Goal: Information Seeking & Learning: Check status

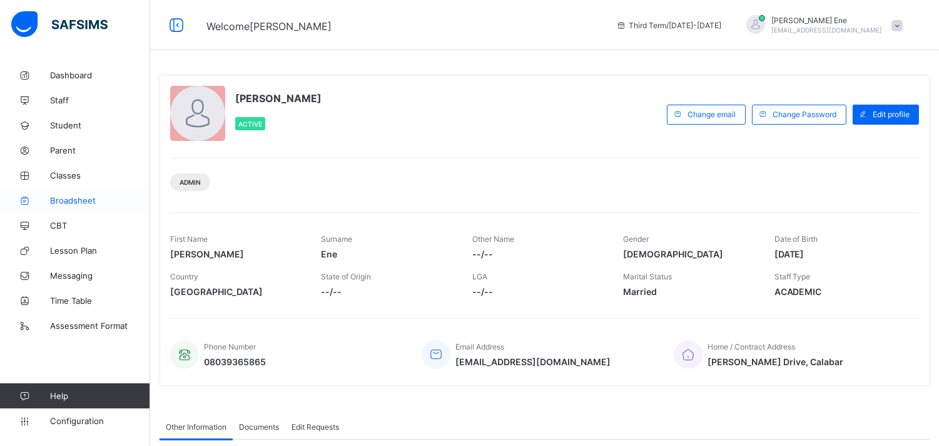
click at [88, 203] on span "Broadsheet" at bounding box center [100, 200] width 100 height 10
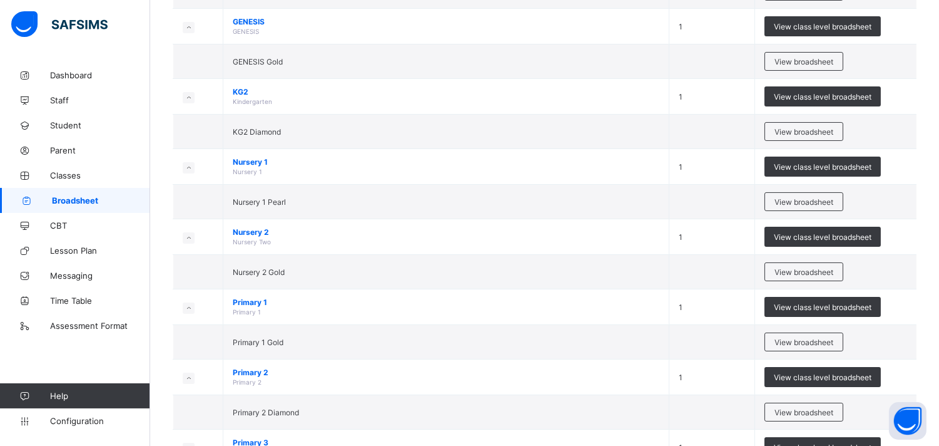
scroll to position [213, 0]
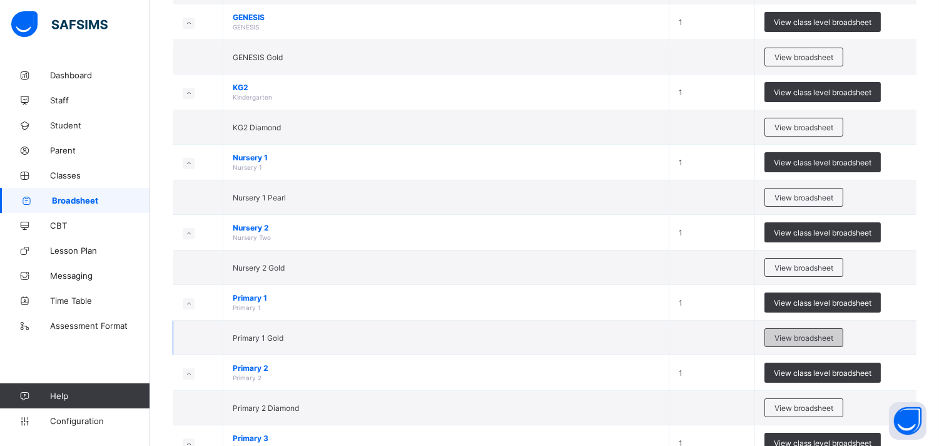
click at [834, 338] on span "View broadsheet" at bounding box center [804, 337] width 59 height 9
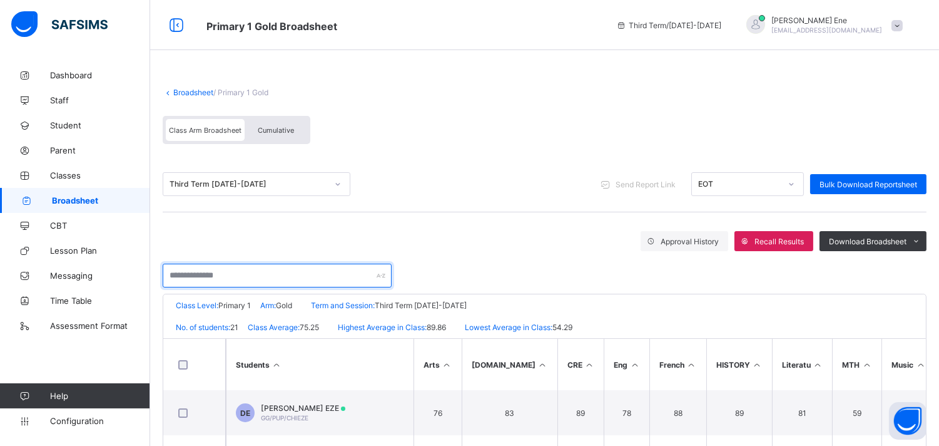
click at [217, 275] on input "text" at bounding box center [277, 275] width 229 height 24
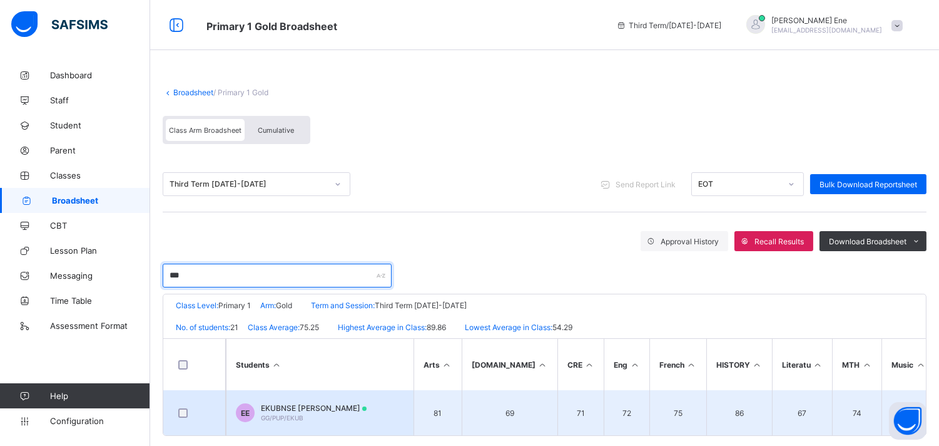
type input "***"
click at [309, 406] on span "EKUBNSE JOSEPH EKAMOTI" at bounding box center [314, 407] width 106 height 9
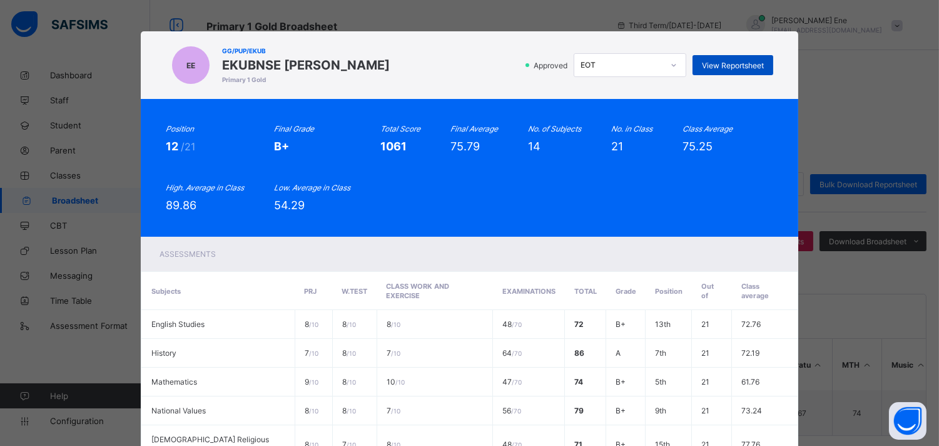
click at [729, 63] on span "View Reportsheet" at bounding box center [733, 65] width 62 height 9
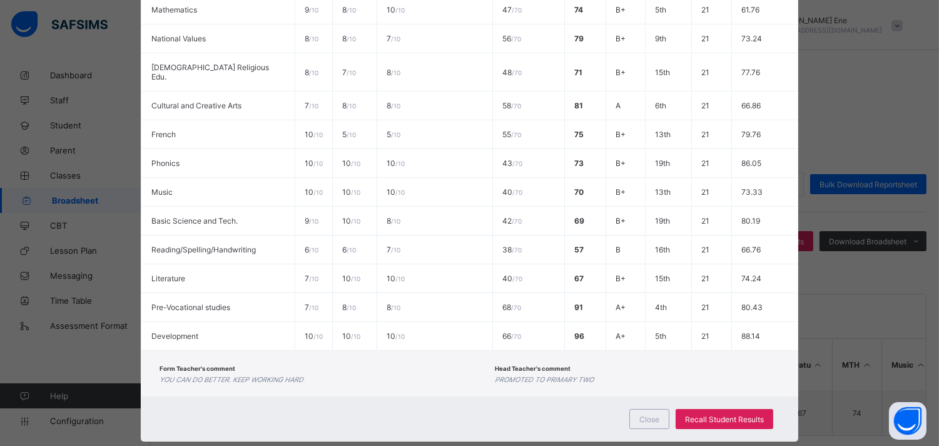
scroll to position [374, 0]
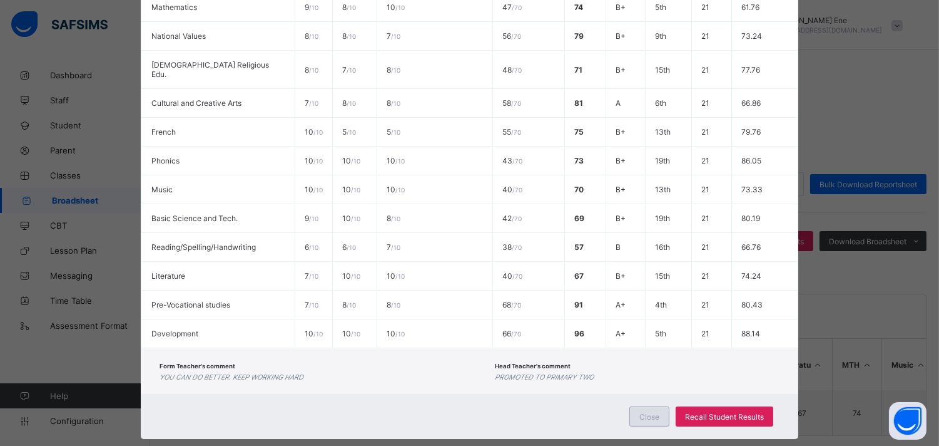
click at [640, 412] on span "Close" at bounding box center [650, 416] width 20 height 9
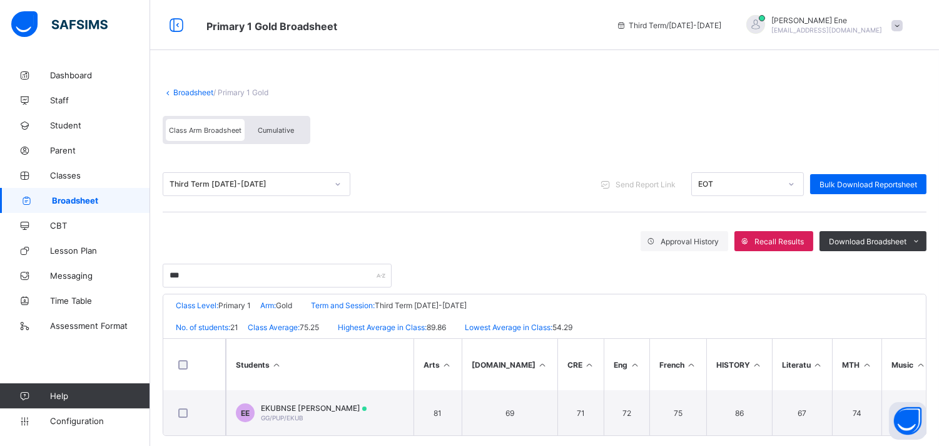
click at [90, 204] on span "Broadsheet" at bounding box center [101, 200] width 98 height 10
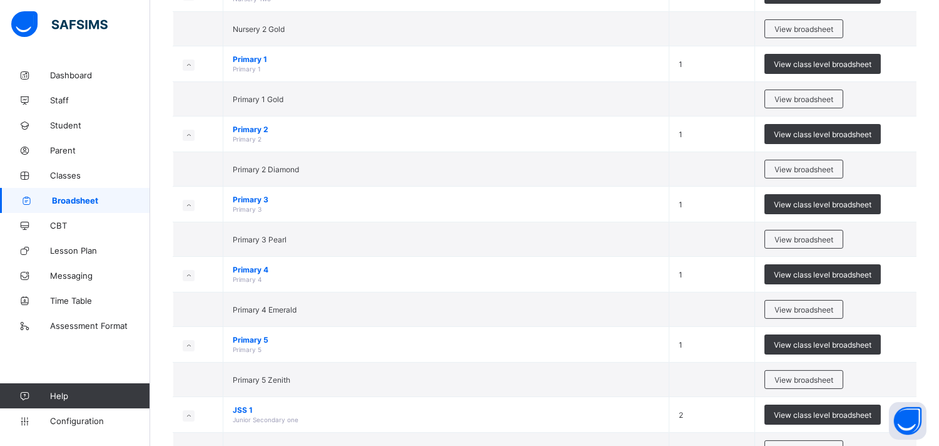
scroll to position [455, 0]
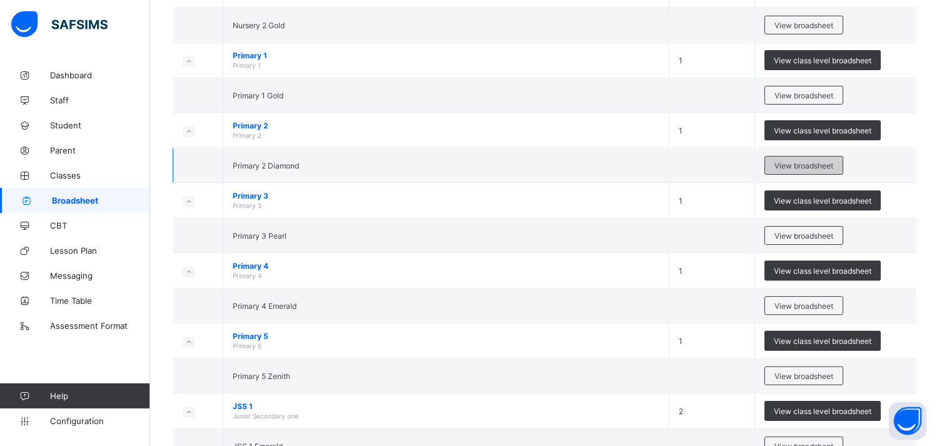
click at [809, 161] on span "View broadsheet" at bounding box center [804, 165] width 59 height 9
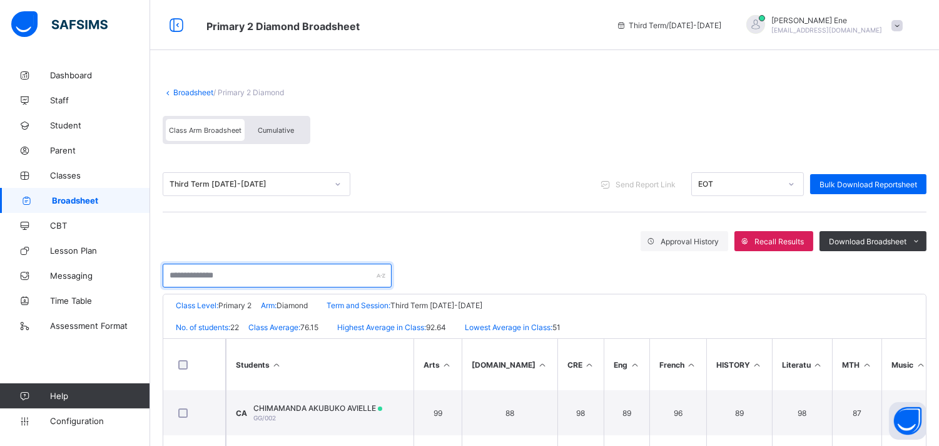
click at [241, 277] on input "text" at bounding box center [277, 275] width 229 height 24
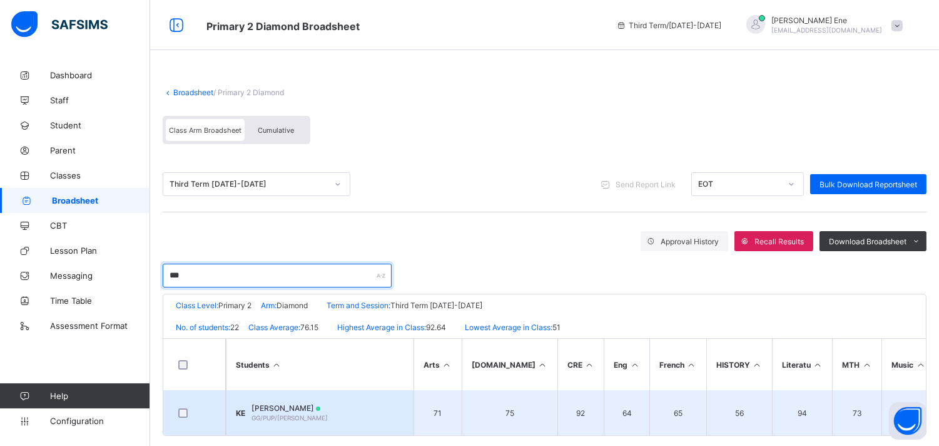
type input "***"
click at [322, 403] on span "KATEN JOSEPH EKOMTI" at bounding box center [290, 407] width 76 height 9
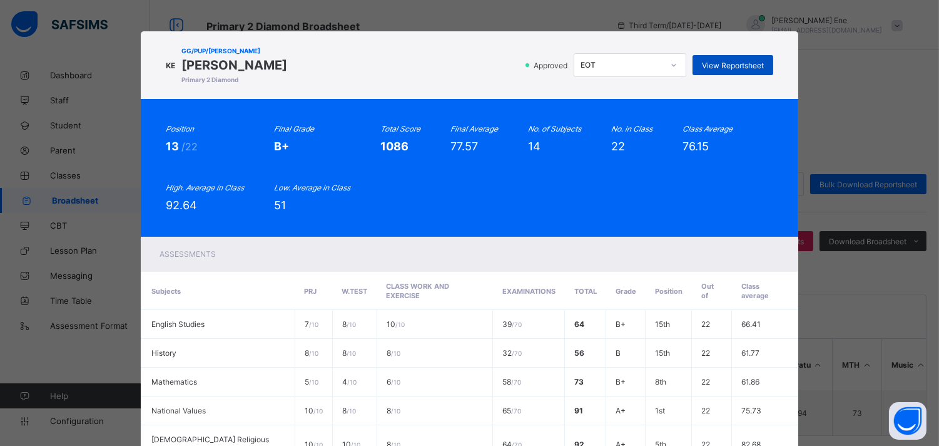
click at [737, 69] on span "View Reportsheet" at bounding box center [733, 65] width 62 height 9
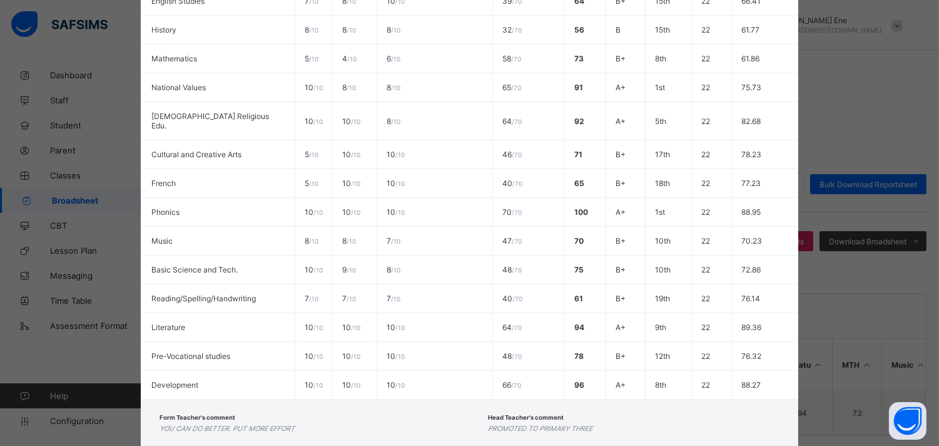
scroll to position [374, 0]
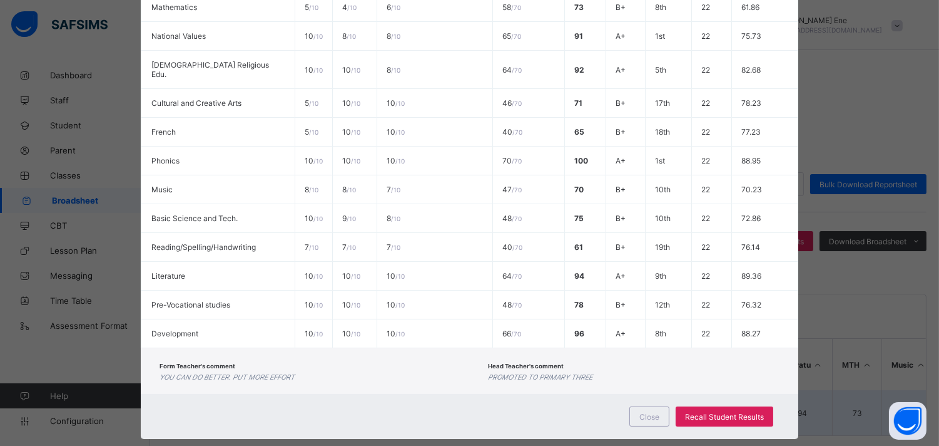
click at [652, 412] on span "Close" at bounding box center [650, 416] width 20 height 9
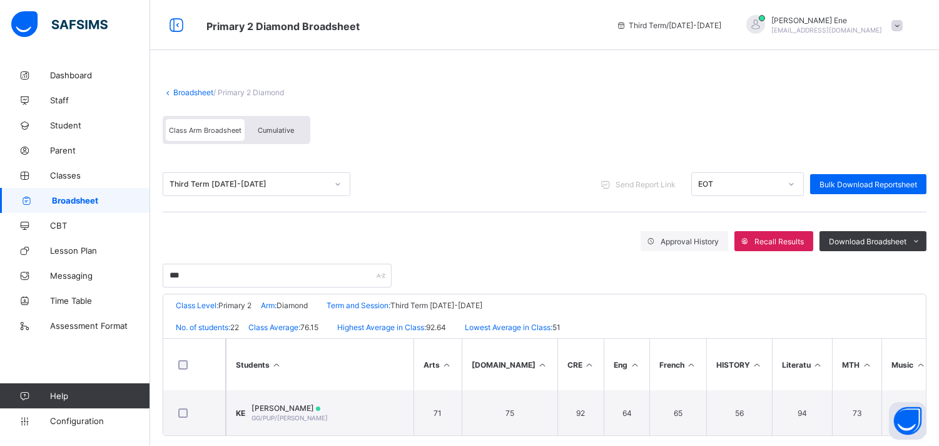
click at [82, 196] on span "Broadsheet" at bounding box center [101, 200] width 98 height 10
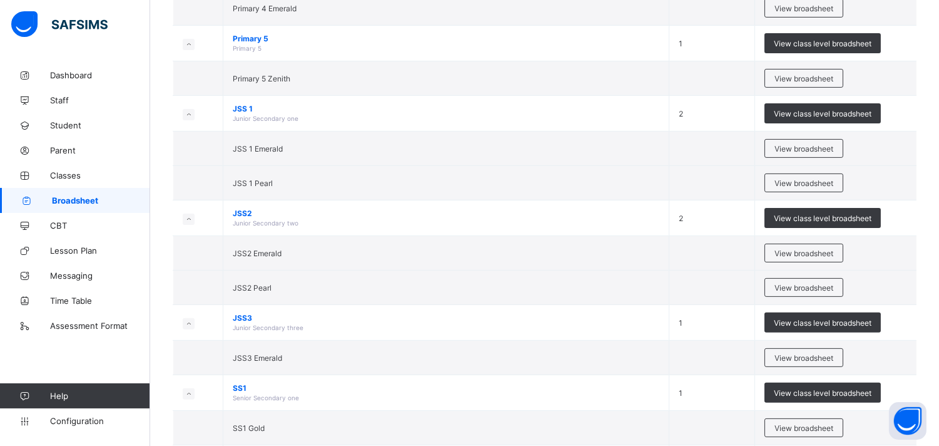
scroll to position [764, 0]
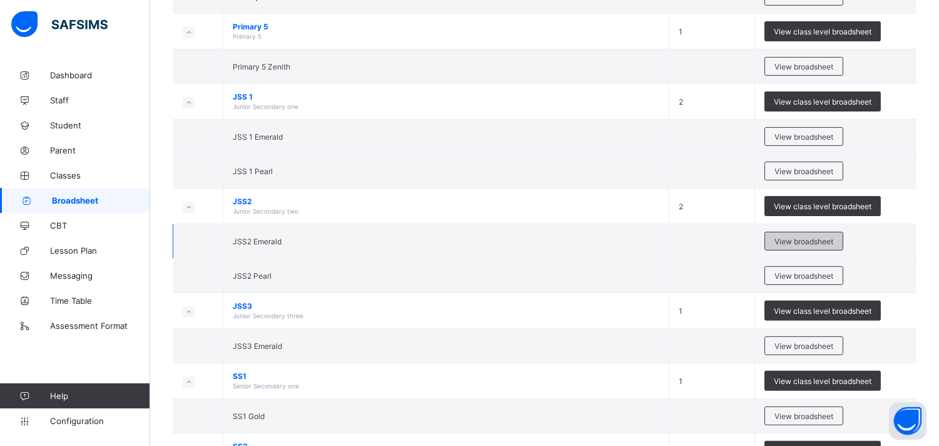
click at [794, 240] on span "View broadsheet" at bounding box center [804, 241] width 59 height 9
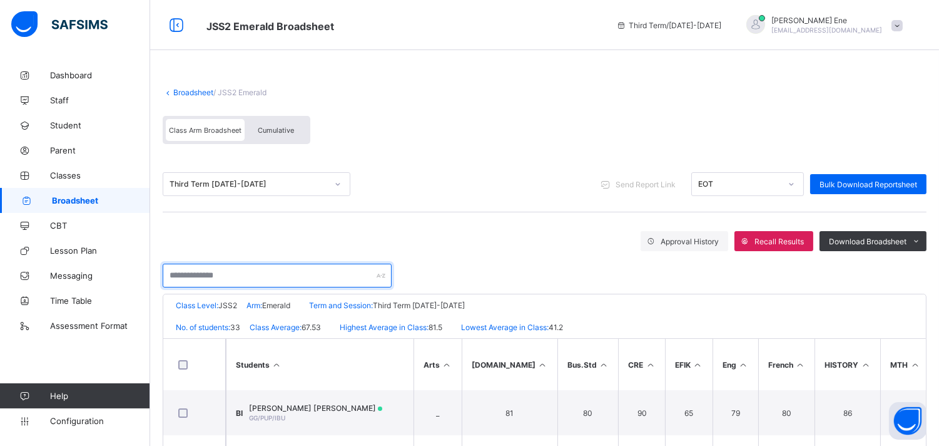
click at [247, 270] on input "text" at bounding box center [277, 275] width 229 height 24
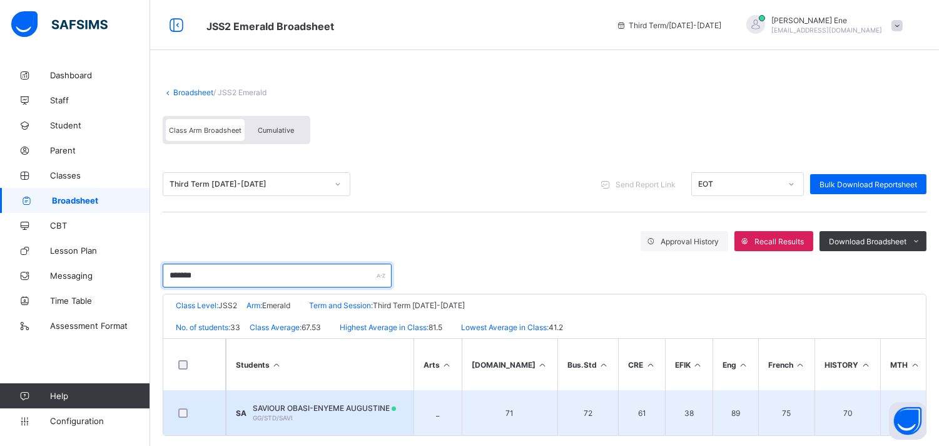
type input "*******"
click at [332, 407] on span "SAVIOUR OBASI-ENYEME AUGUSTINE" at bounding box center [324, 407] width 143 height 9
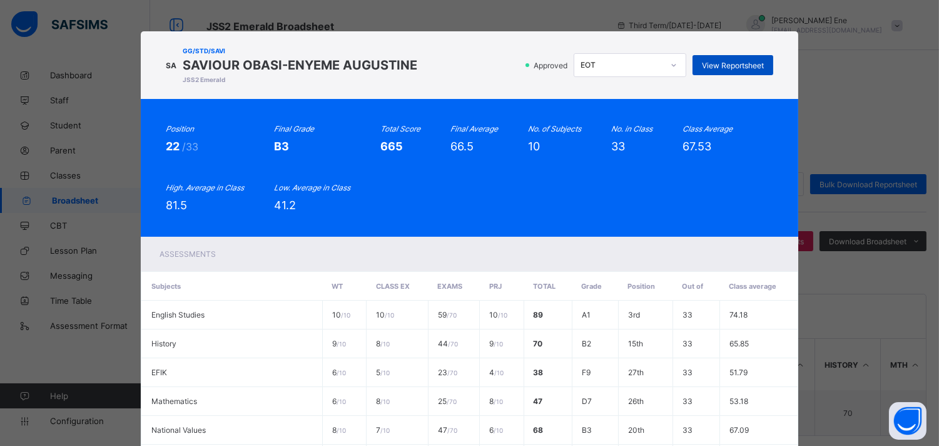
click at [741, 63] on span "View Reportsheet" at bounding box center [733, 65] width 62 height 9
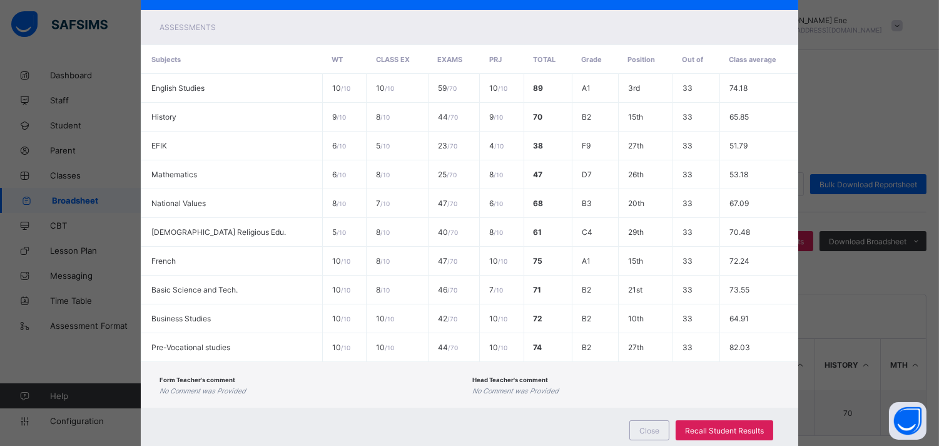
scroll to position [260, 0]
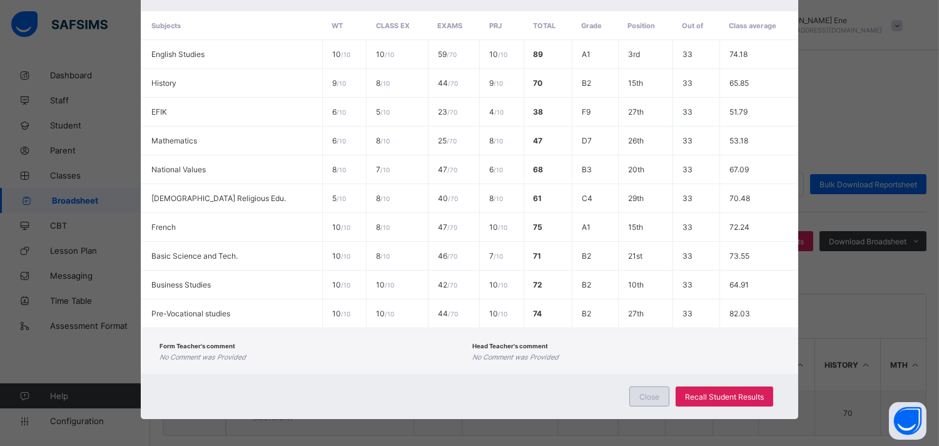
click at [647, 392] on span "Close" at bounding box center [650, 396] width 20 height 9
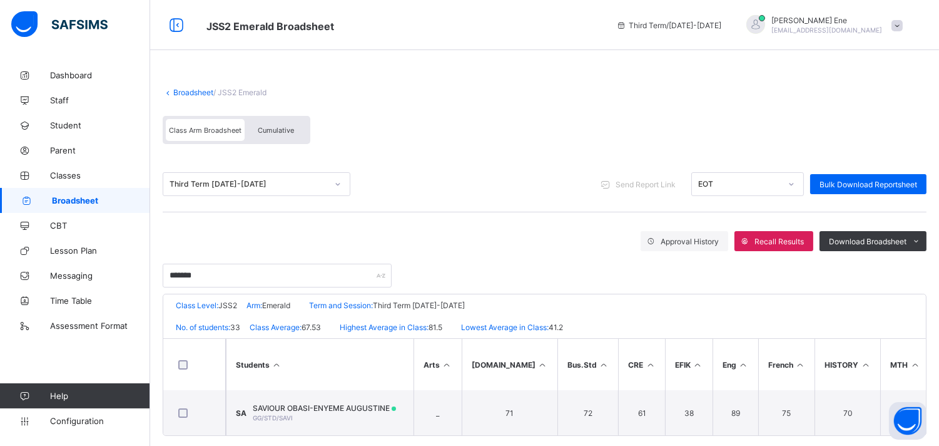
scroll to position [19, 0]
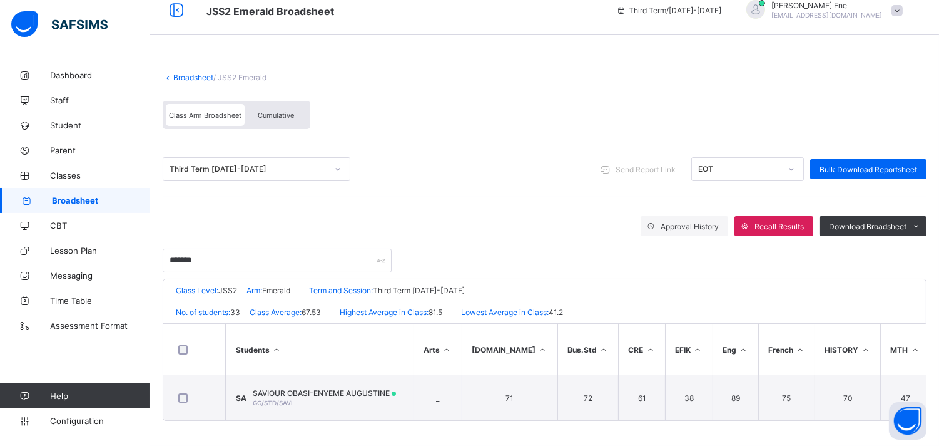
click at [291, 165] on div "Third Term 2024-2025" at bounding box center [249, 169] width 158 height 9
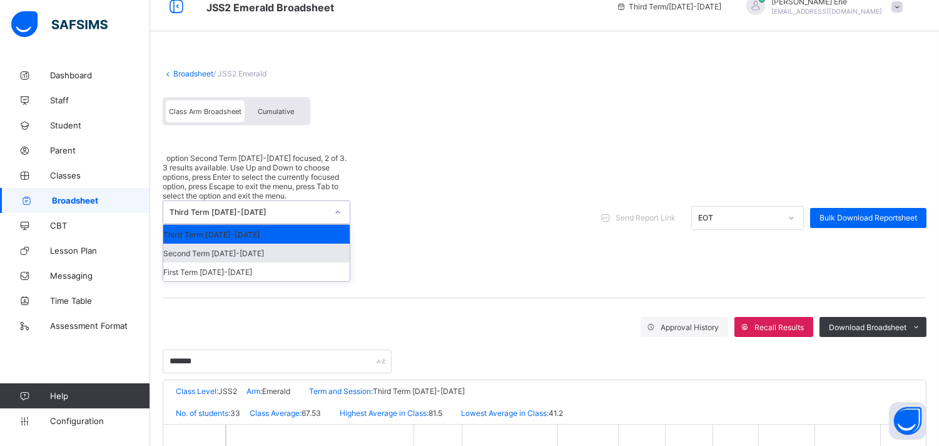
click at [246, 243] on div "Second Term 2024-2025" at bounding box center [256, 252] width 187 height 19
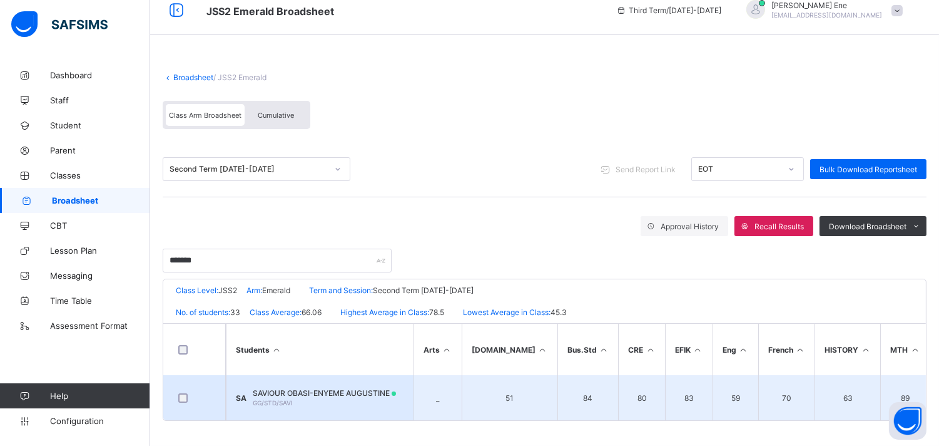
click at [340, 388] on span "SAVIOUR OBASI-ENYEME AUGUSTINE" at bounding box center [324, 392] width 143 height 9
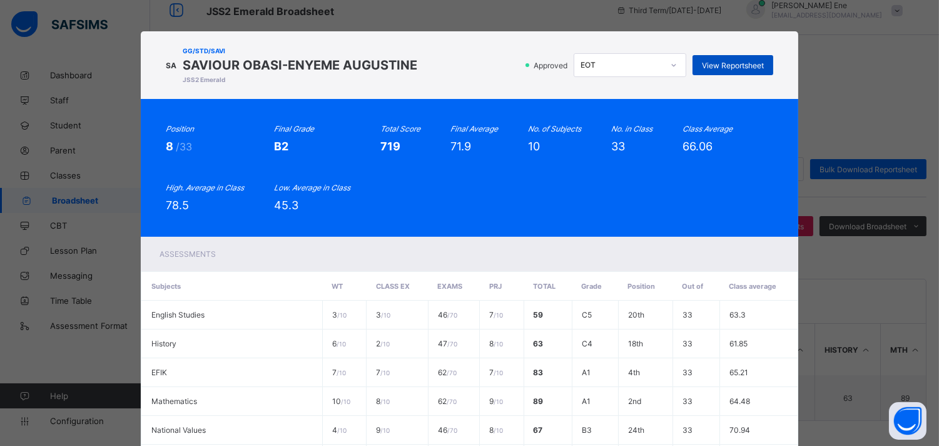
click at [730, 63] on span "View Reportsheet" at bounding box center [733, 65] width 62 height 9
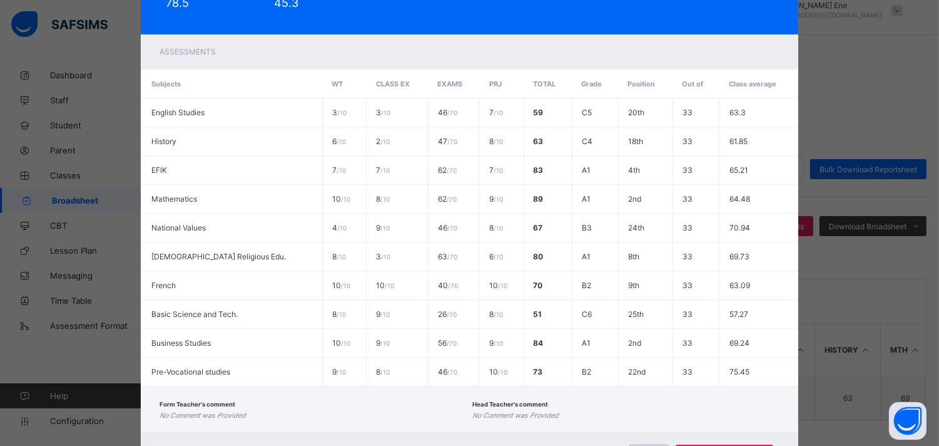
scroll to position [235, 0]
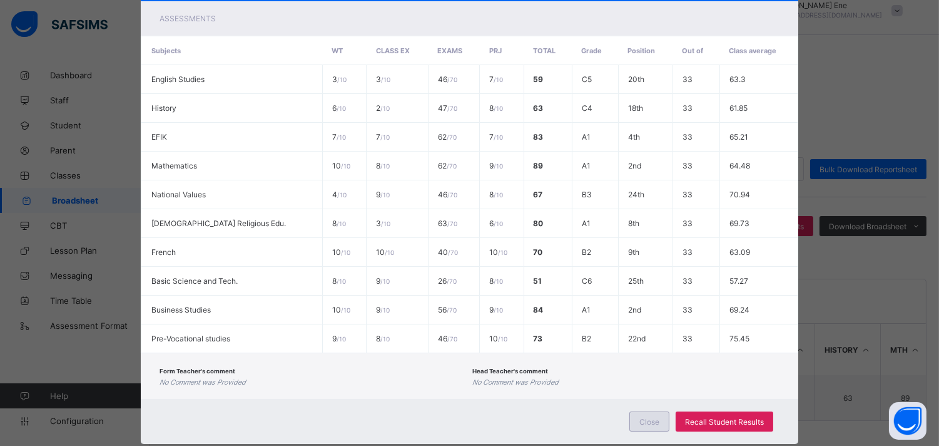
click at [643, 417] on span "Close" at bounding box center [650, 421] width 20 height 9
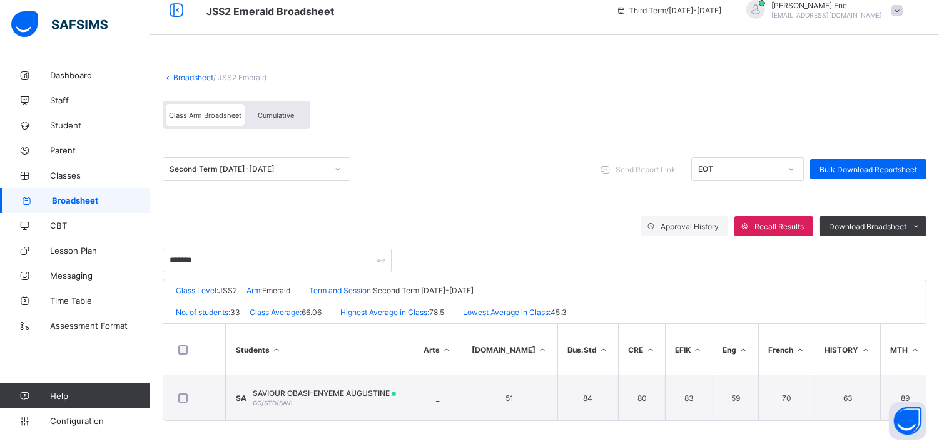
click at [320, 165] on div "Second Term 2024-2025" at bounding box center [249, 169] width 158 height 9
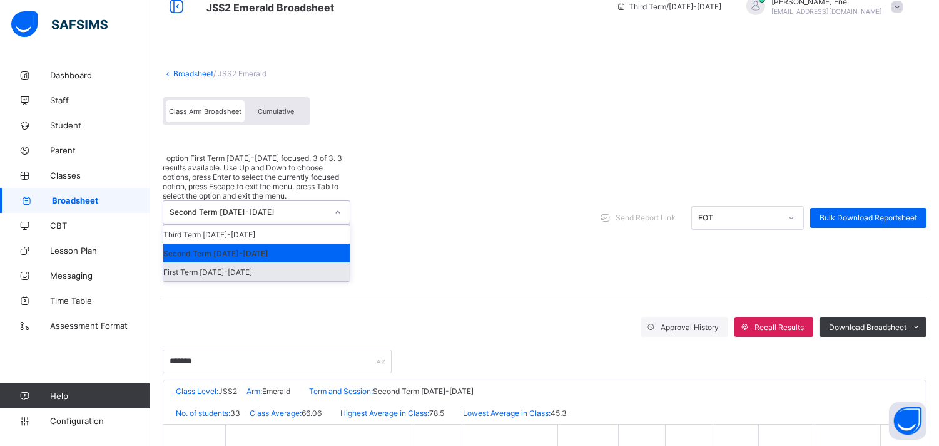
click at [242, 262] on div "First Term 2024-2025" at bounding box center [256, 271] width 187 height 19
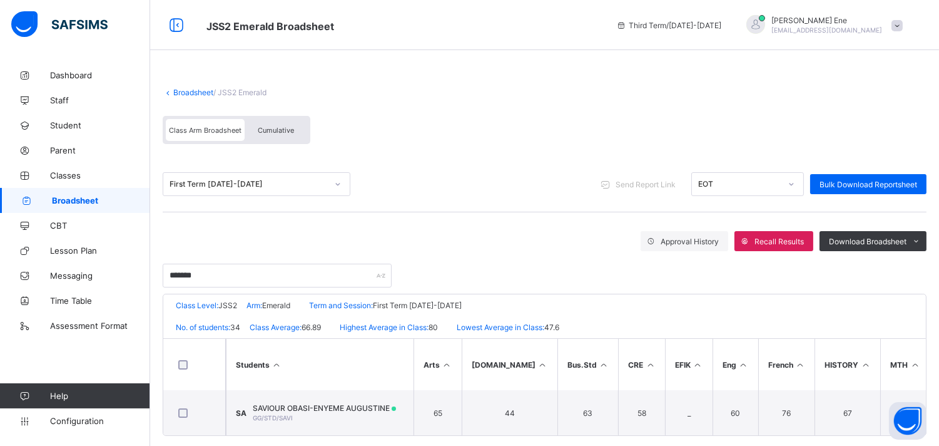
scroll to position [19, 0]
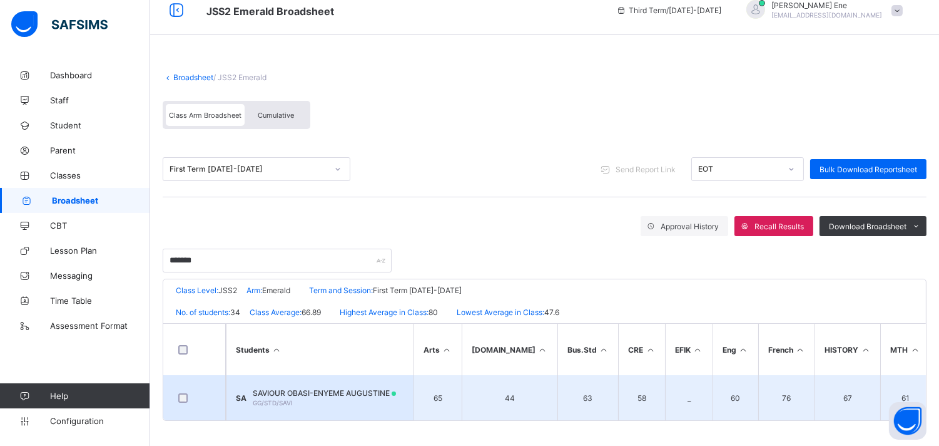
click at [333, 389] on span "SAVIOUR OBASI-ENYEME AUGUSTINE" at bounding box center [324, 392] width 143 height 9
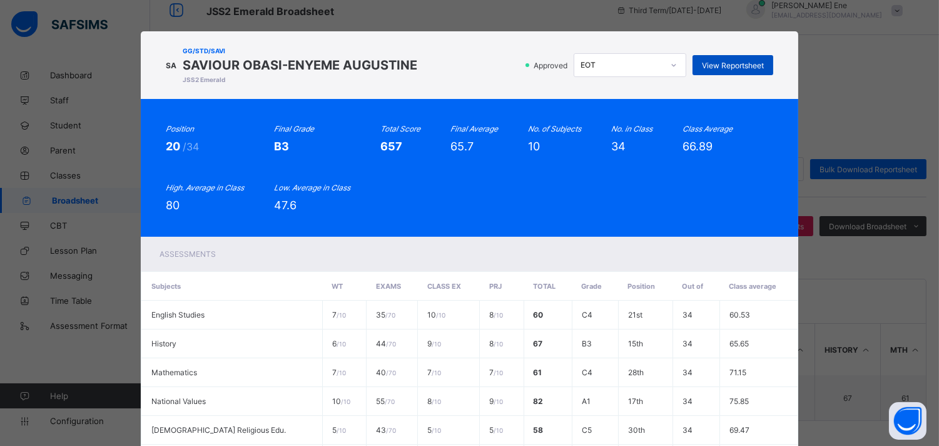
click at [724, 64] on span "View Reportsheet" at bounding box center [733, 65] width 62 height 9
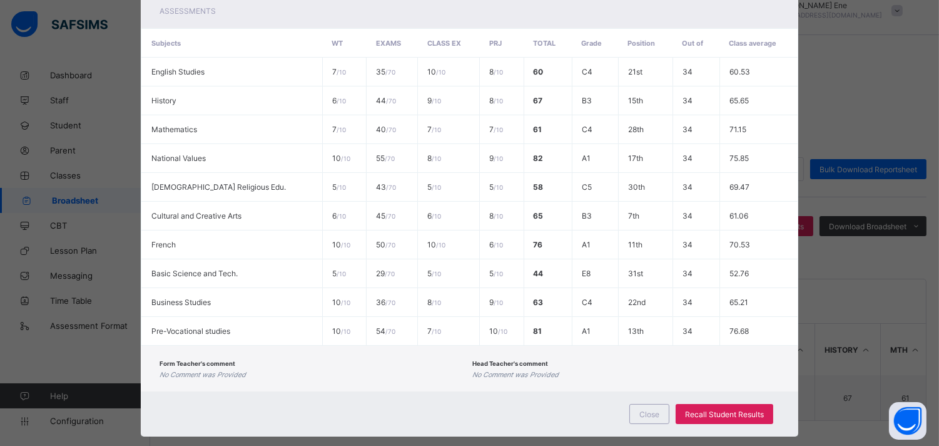
scroll to position [260, 0]
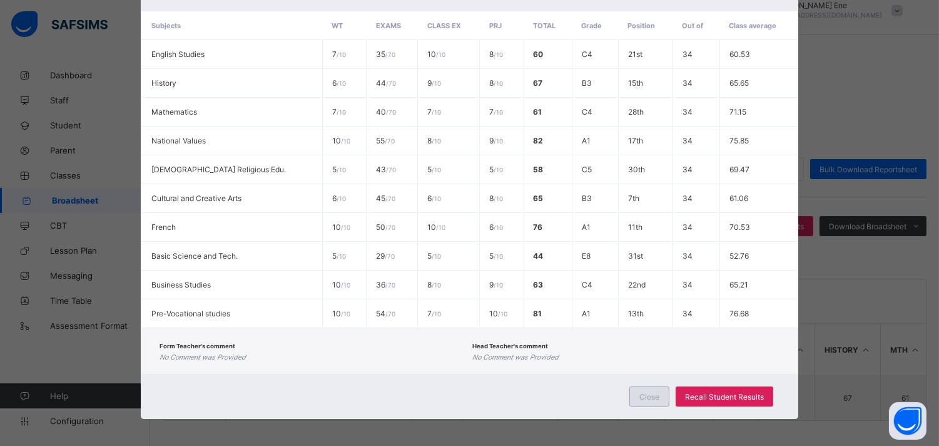
click at [651, 392] on span "Close" at bounding box center [650, 396] width 20 height 9
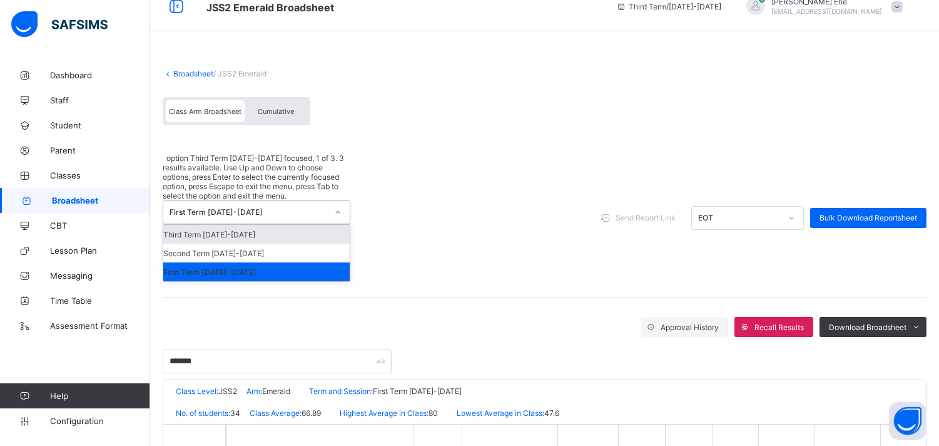
click at [274, 201] on div "First Term 2024-2025" at bounding box center [244, 212] width 163 height 23
click at [390, 126] on div "Class Arm Broadsheet Cumulative" at bounding box center [545, 114] width 764 height 47
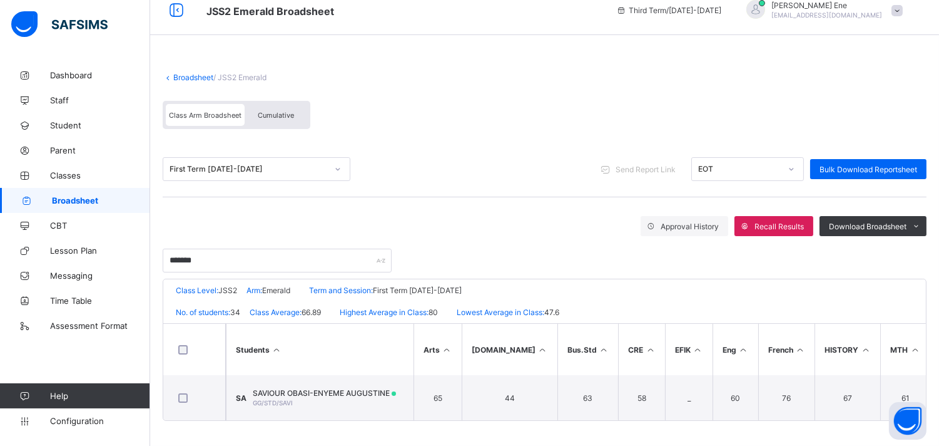
scroll to position [0, 0]
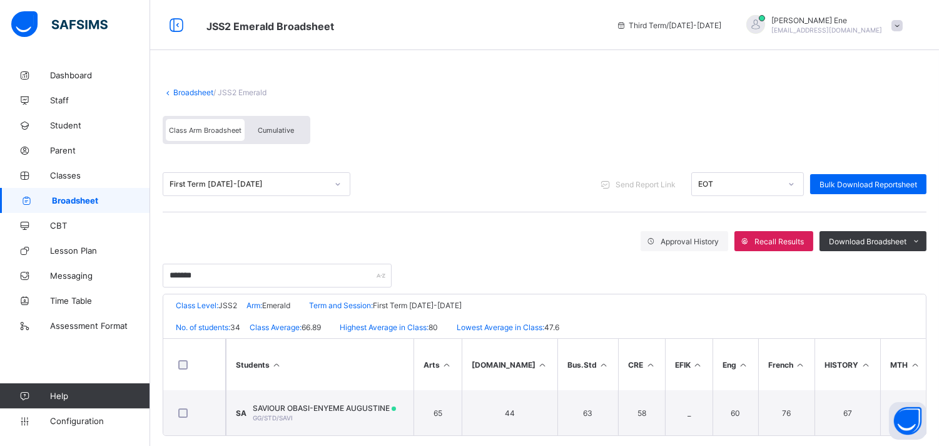
click at [279, 126] on span "Cumulative" at bounding box center [276, 130] width 36 height 9
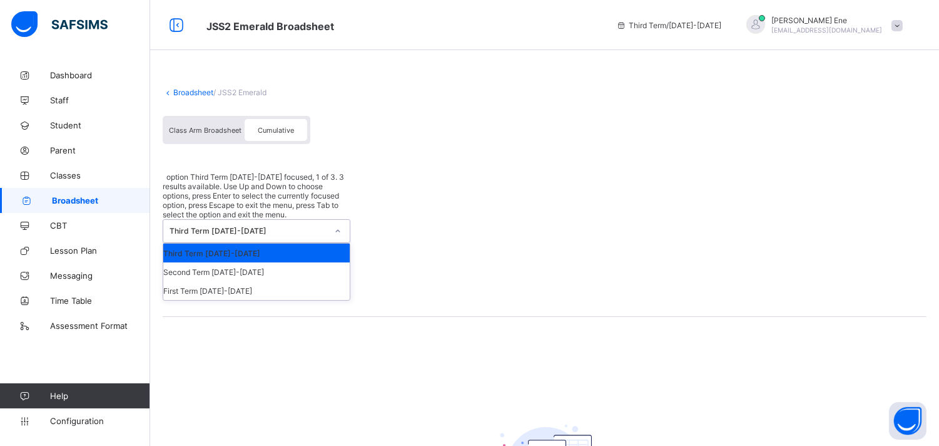
click at [278, 227] on div "Third Term 2024-2025" at bounding box center [249, 231] width 158 height 9
click at [245, 281] on div "First Term 2024-2025" at bounding box center [256, 290] width 187 height 19
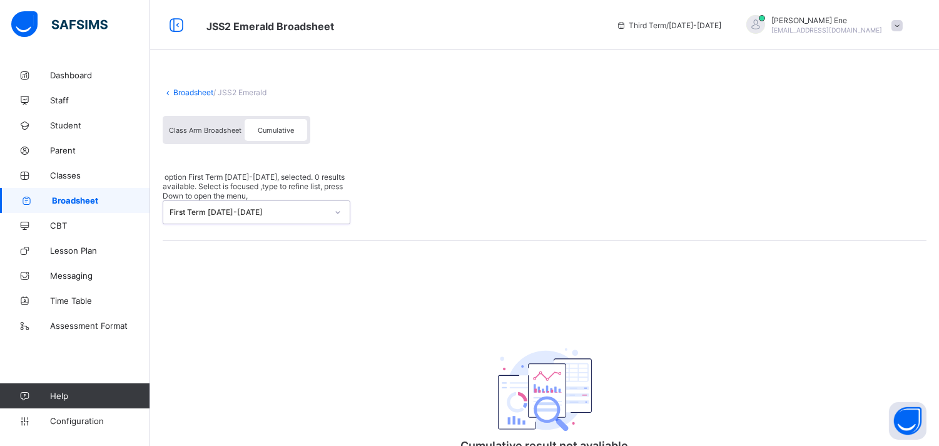
click at [278, 200] on div "First Term 2024-2025" at bounding box center [257, 212] width 188 height 24
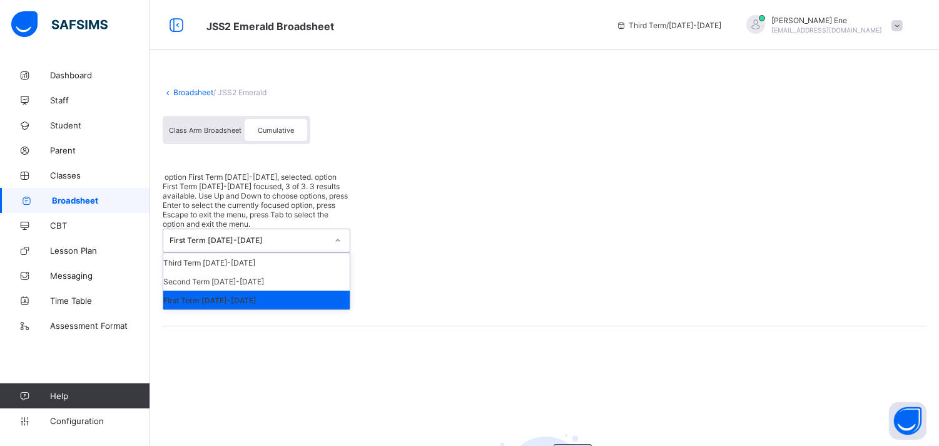
click at [226, 290] on div "First Term 2024-2025" at bounding box center [256, 299] width 187 height 19
click at [260, 236] on div "First Term 2024-2025" at bounding box center [249, 240] width 158 height 9
click at [225, 253] on div "Third Term 2024-2025" at bounding box center [256, 262] width 187 height 19
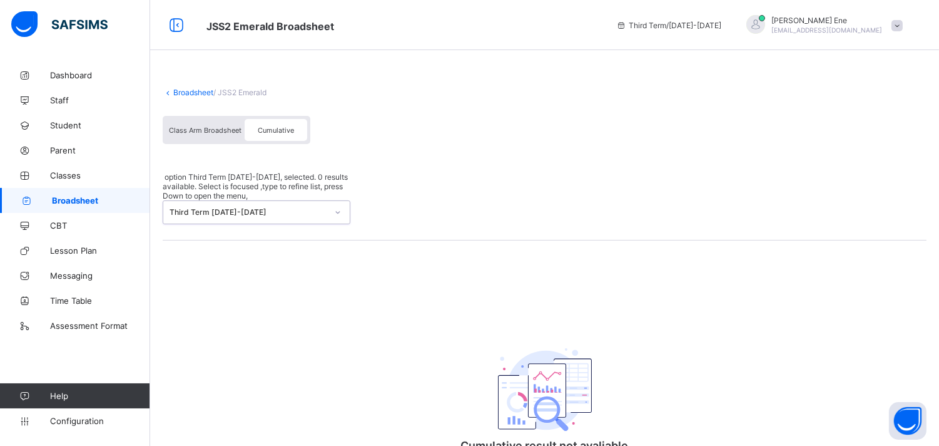
scroll to position [58, 0]
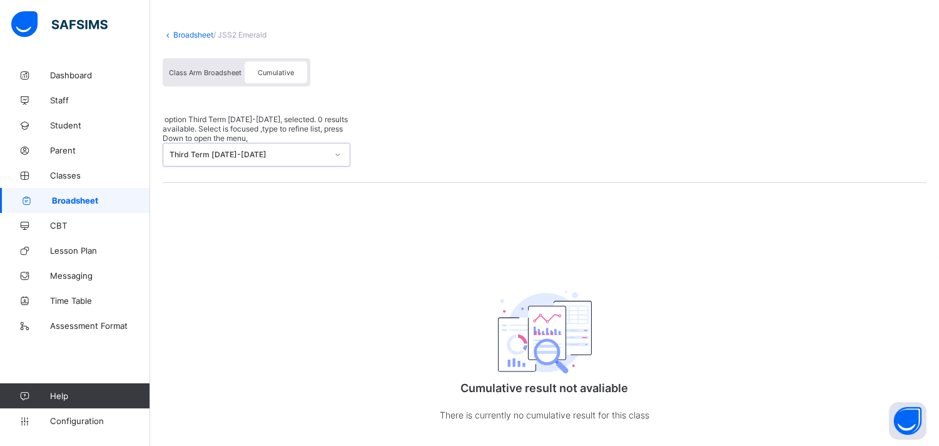
click at [83, 202] on span "Broadsheet" at bounding box center [101, 200] width 98 height 10
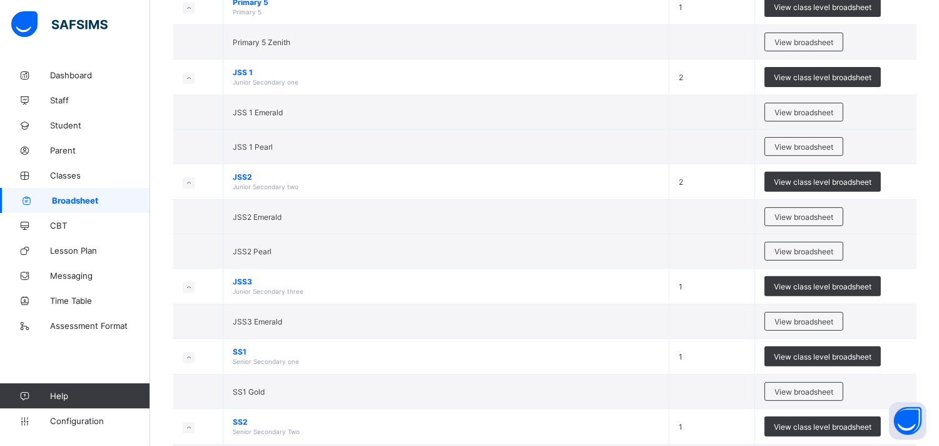
scroll to position [793, 0]
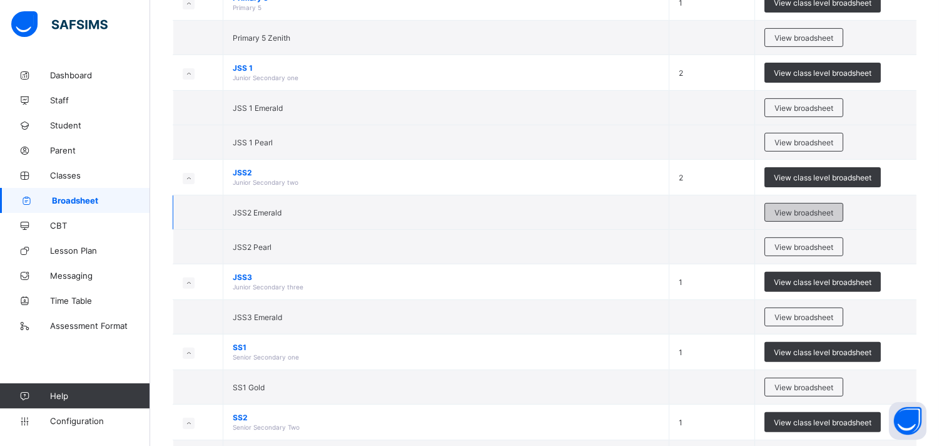
click at [787, 216] on span "View broadsheet" at bounding box center [804, 212] width 59 height 9
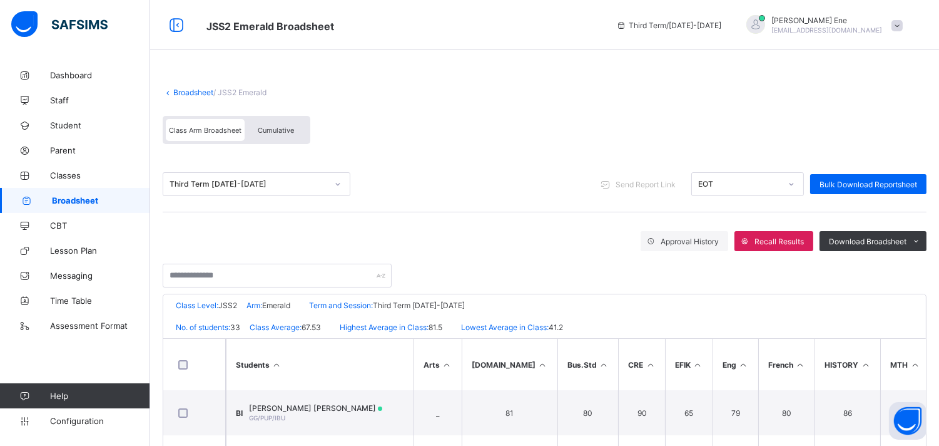
click at [340, 179] on icon at bounding box center [338, 184] width 8 height 13
click at [493, 179] on div "Third Term 2024-2025 Send Report Link EOT Bulk Download Reportsheet" at bounding box center [545, 184] width 764 height 24
click at [290, 267] on input "text" at bounding box center [277, 275] width 229 height 24
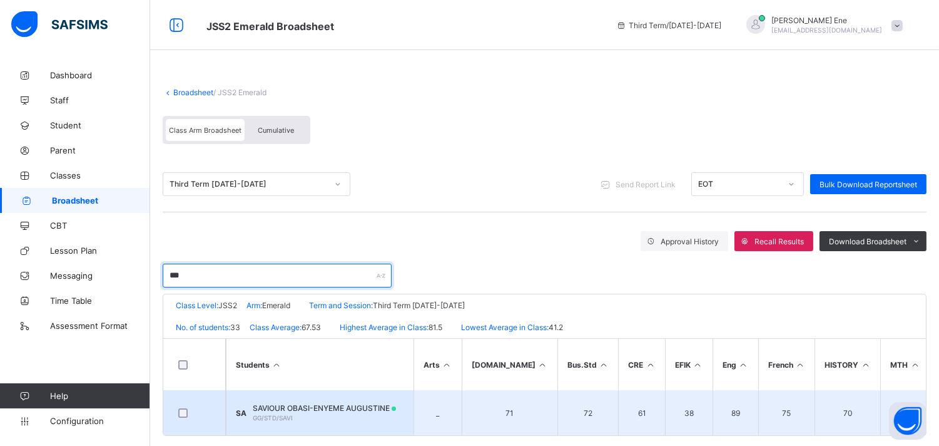
type input "***"
click at [335, 405] on span "SAVIOUR OBASI-ENYEME AUGUSTINE" at bounding box center [324, 407] width 143 height 9
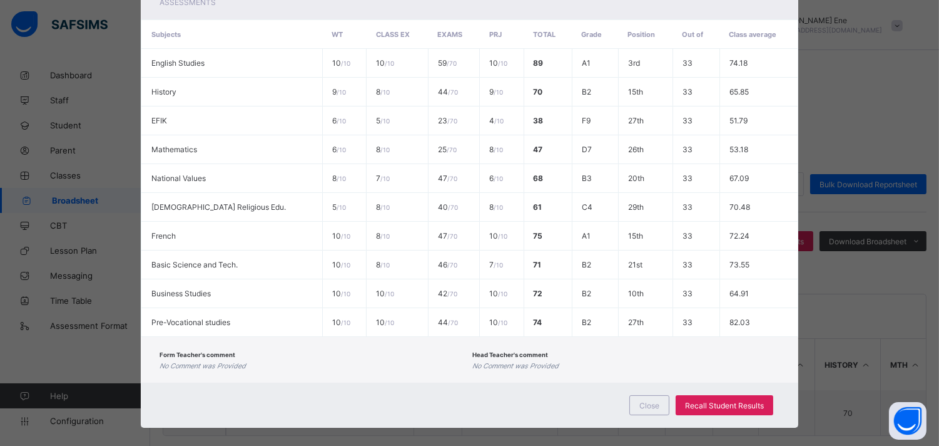
scroll to position [260, 0]
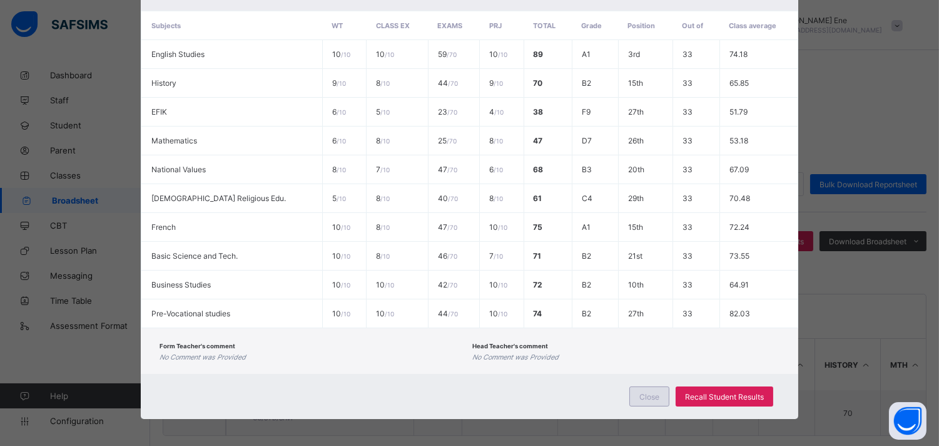
click at [651, 392] on span "Close" at bounding box center [650, 396] width 20 height 9
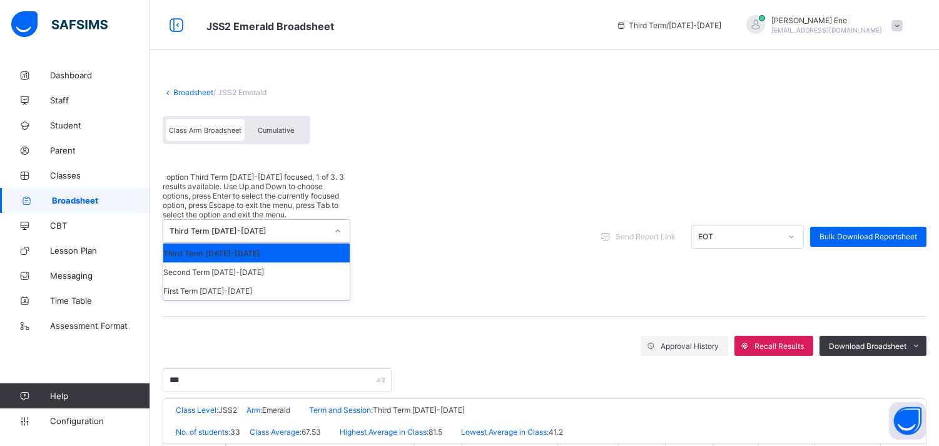
click at [338, 225] on icon at bounding box center [338, 231] width 8 height 13
click at [305, 281] on div "First Term 2024-2025" at bounding box center [256, 290] width 187 height 19
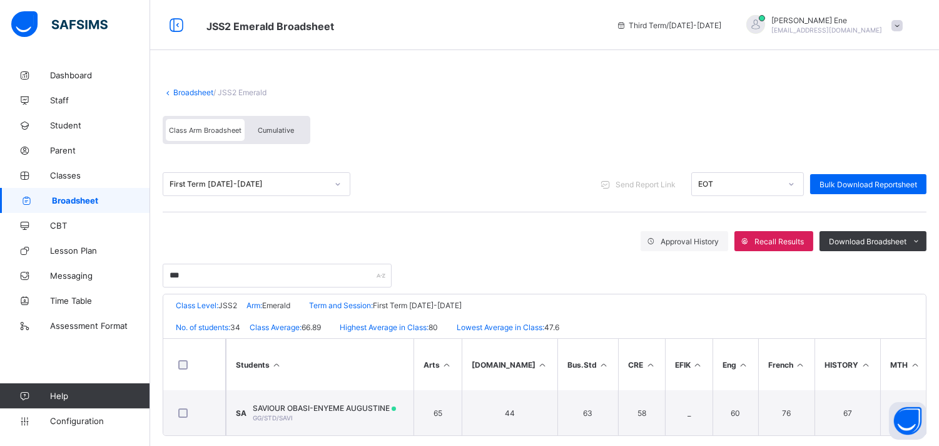
click at [802, 184] on div at bounding box center [791, 184] width 21 height 20
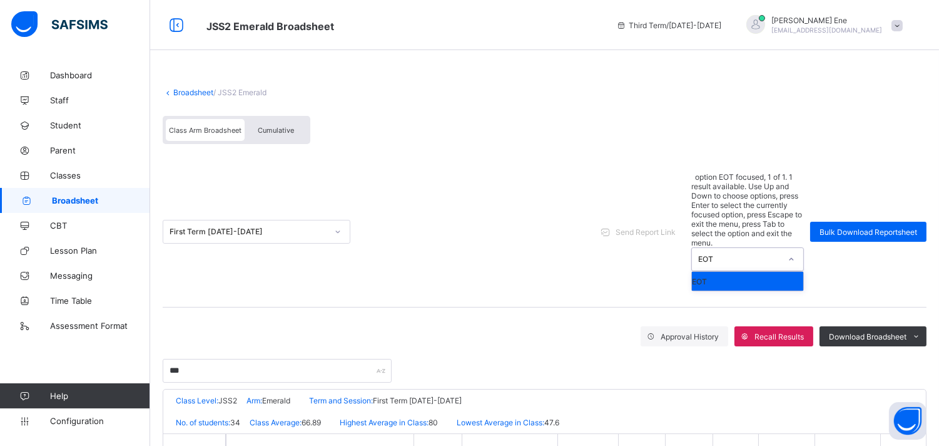
click at [801, 122] on div "Class Arm Broadsheet Cumulative" at bounding box center [545, 133] width 764 height 47
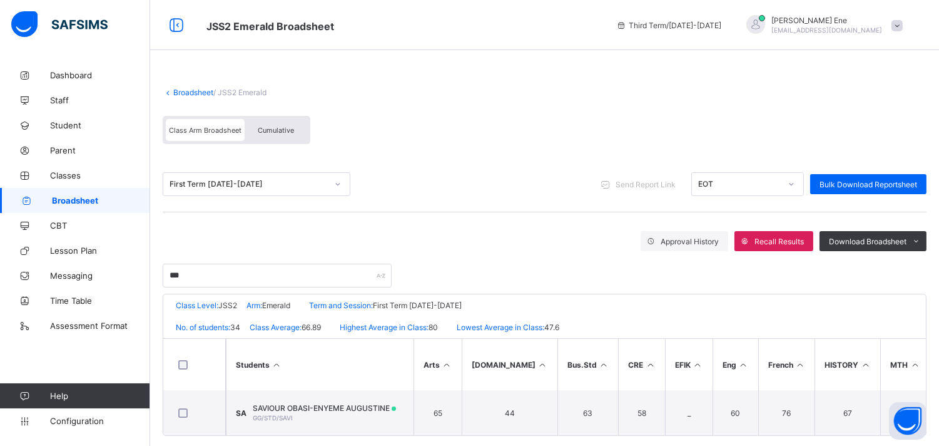
drag, startPoint x: 752, startPoint y: 21, endPoint x: 793, endPoint y: 73, distance: 66.4
click at [793, 73] on div "Broadsheet / JSS2 Emerald Class Arm Broadsheet Cumulative First Term 2024-2025 …" at bounding box center [544, 262] width 789 height 398
click at [627, 27] on icon at bounding box center [621, 25] width 11 height 9
click at [903, 24] on span at bounding box center [897, 25] width 11 height 11
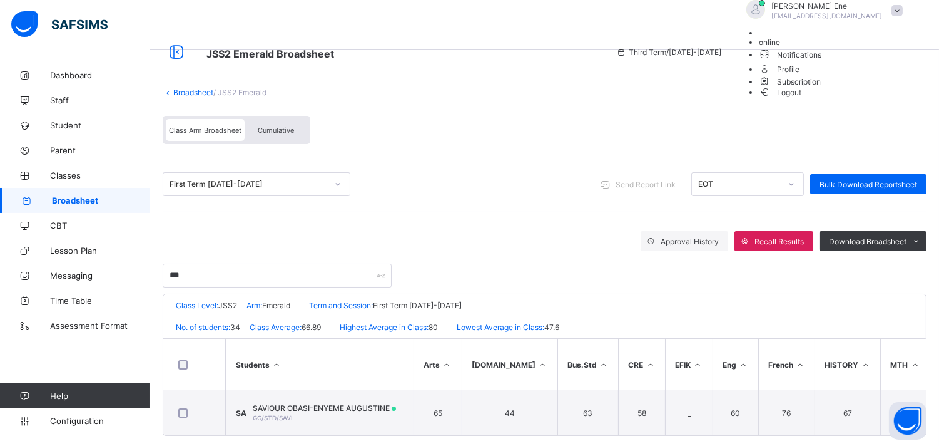
click at [764, 66] on div "Broadsheet / JSS2 Emerald Class Arm Broadsheet Cumulative First Term 2024-2025 …" at bounding box center [544, 262] width 789 height 398
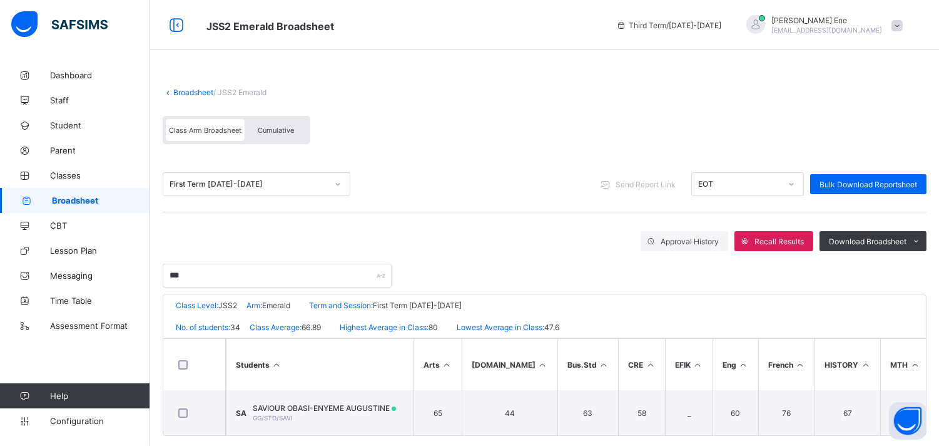
click at [227, 130] on span "Class Arm Broadsheet" at bounding box center [205, 130] width 73 height 9
click at [339, 183] on icon at bounding box center [338, 184] width 8 height 13
click at [492, 103] on div "Broadsheet / JSS2 Emerald Class Arm Broadsheet Cumulative" at bounding box center [545, 115] width 764 height 81
click at [86, 198] on span "Broadsheet" at bounding box center [101, 200] width 98 height 10
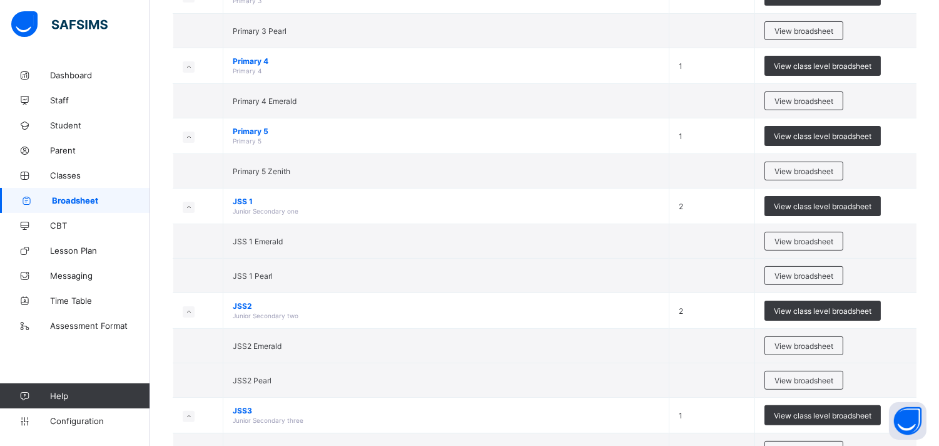
scroll to position [675, 0]
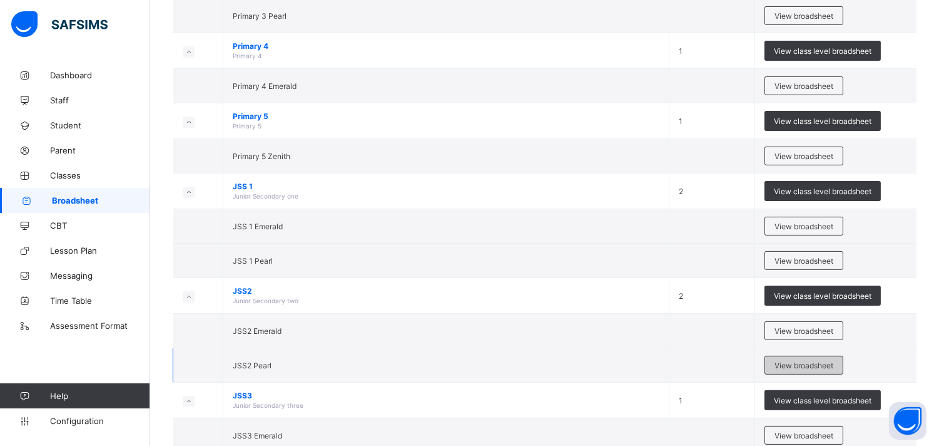
click at [790, 363] on span "View broadsheet" at bounding box center [804, 365] width 59 height 9
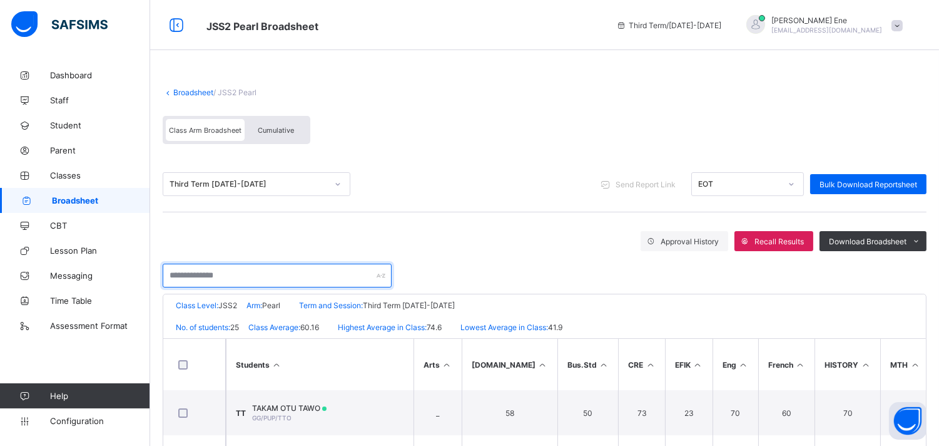
click at [267, 280] on input "text" at bounding box center [277, 275] width 229 height 24
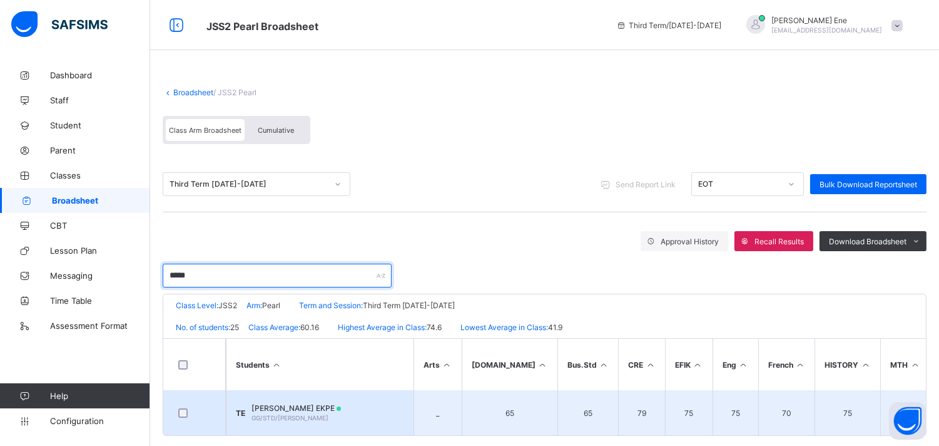
type input "*****"
click at [317, 404] on span "TONIA FONNEH EKPE" at bounding box center [297, 407] width 90 height 9
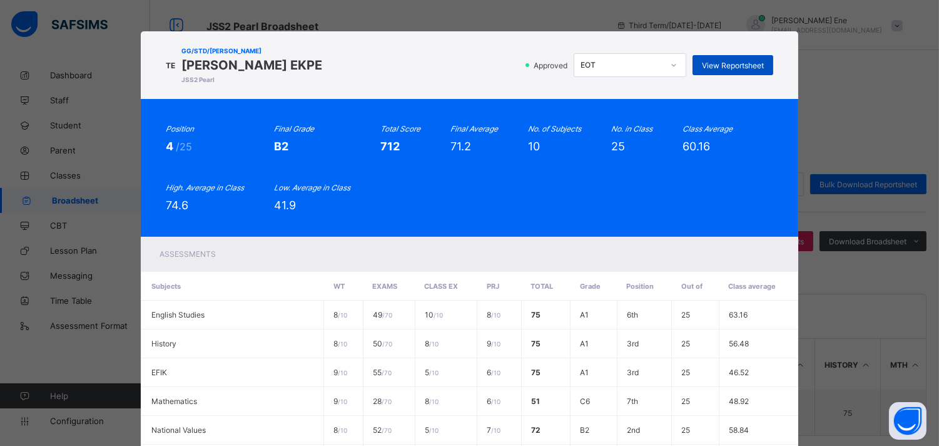
click at [705, 69] on div "View Reportsheet" at bounding box center [733, 65] width 81 height 20
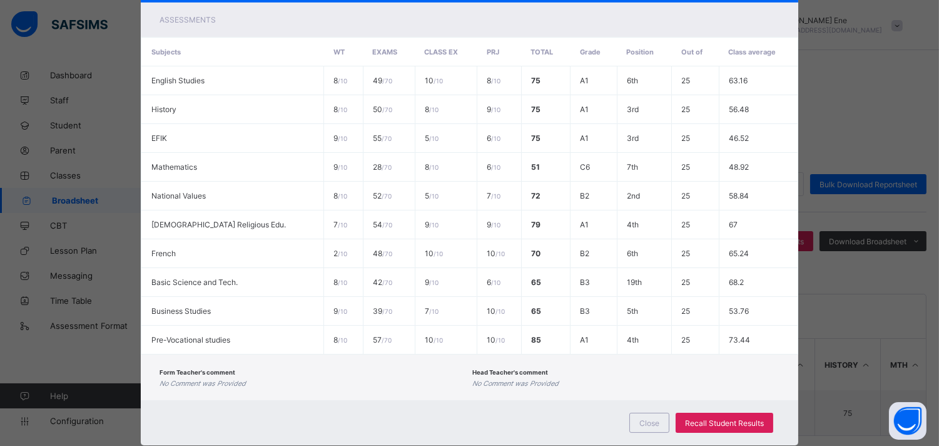
scroll to position [260, 0]
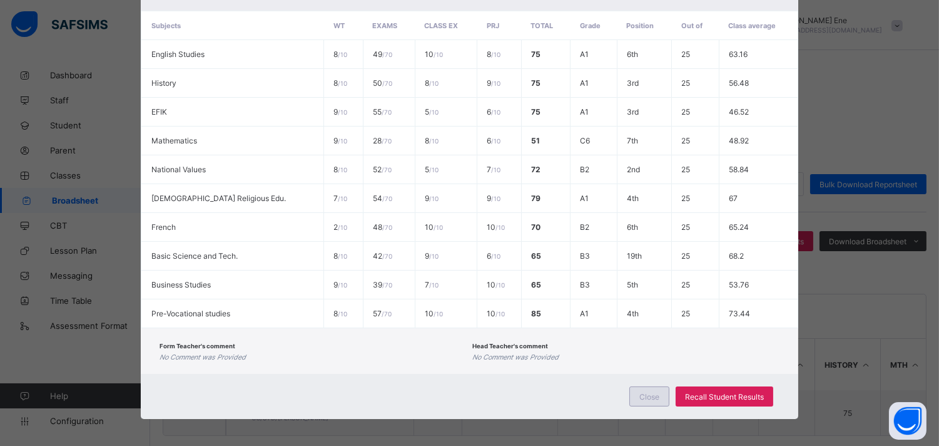
click at [645, 394] on span "Close" at bounding box center [650, 396] width 20 height 9
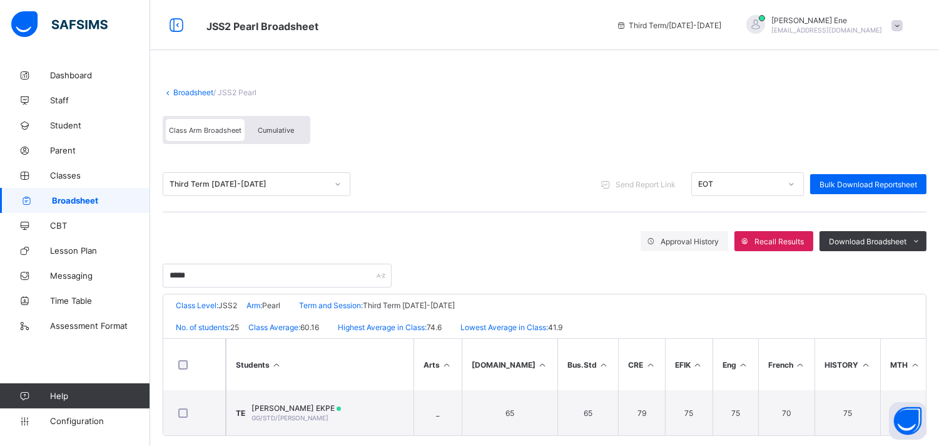
click at [311, 183] on div "Third Term 2024-2025" at bounding box center [249, 184] width 158 height 9
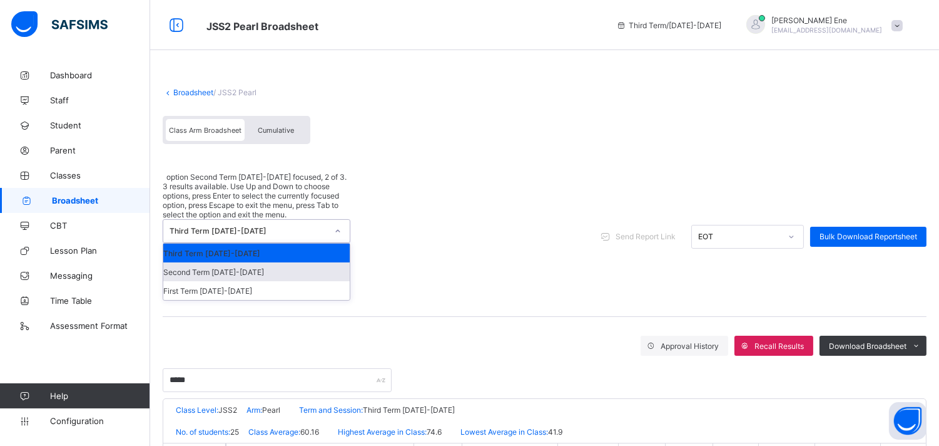
click at [241, 262] on div "Second Term 2024-2025" at bounding box center [256, 271] width 187 height 19
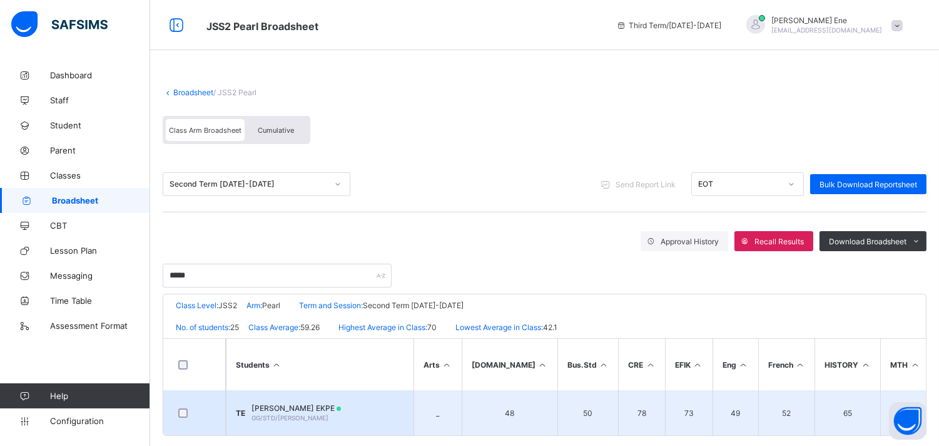
click at [314, 404] on span "TONIA FONNEH EKPE" at bounding box center [297, 407] width 90 height 9
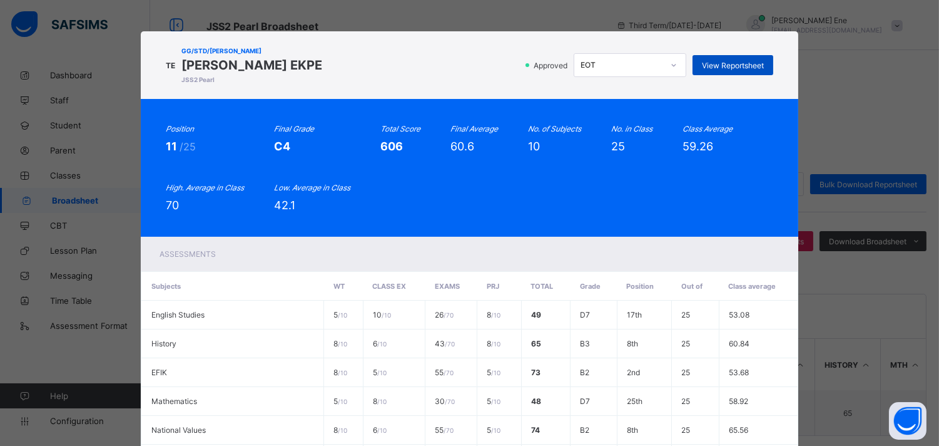
click at [716, 61] on span "View Reportsheet" at bounding box center [733, 65] width 62 height 9
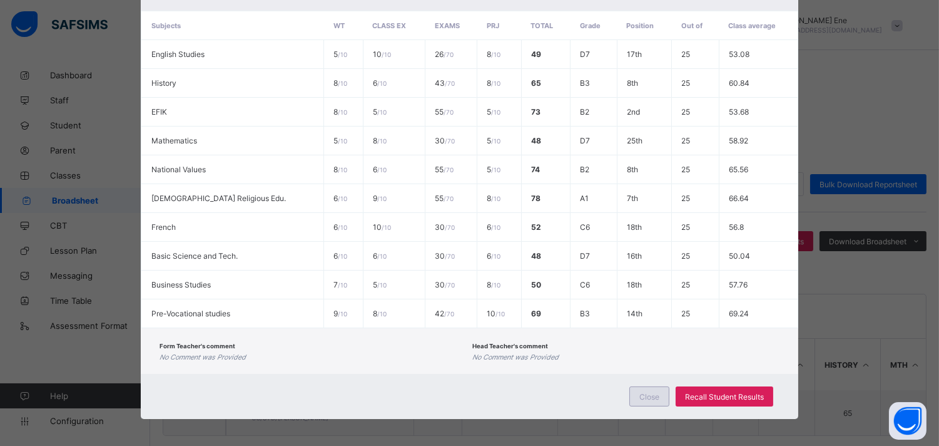
click at [646, 394] on span "Close" at bounding box center [650, 396] width 20 height 9
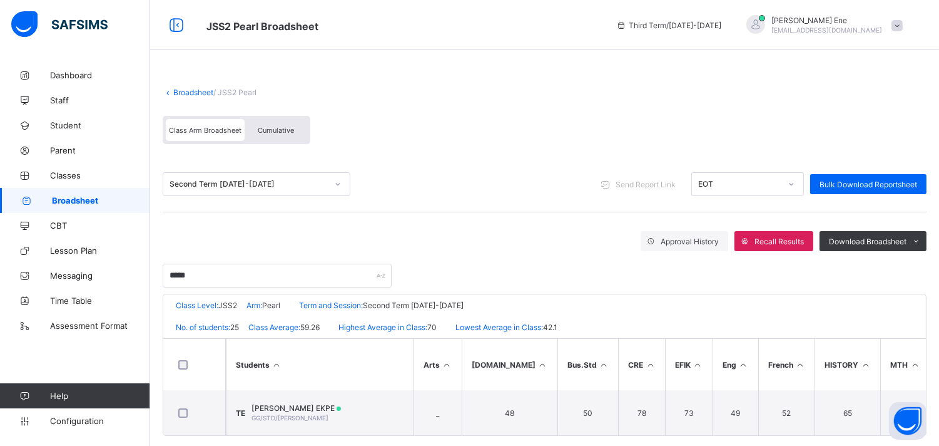
click at [286, 185] on div "Second Term 2024-2025" at bounding box center [249, 184] width 158 height 9
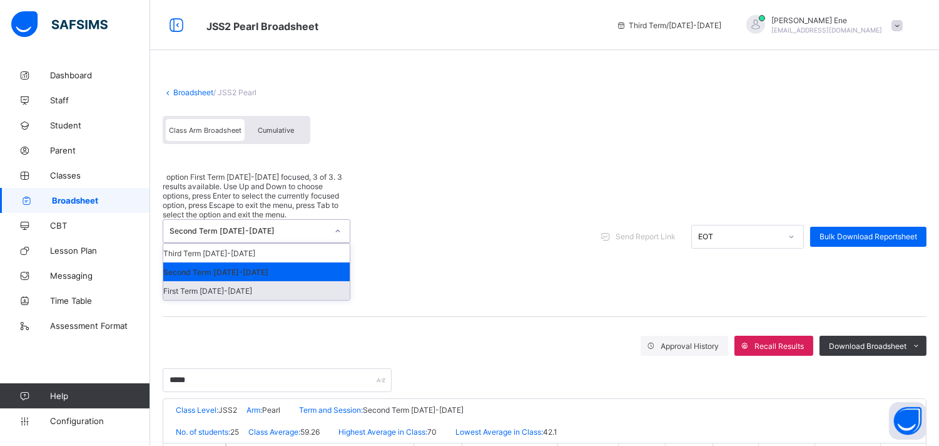
click at [213, 281] on div "First Term 2024-2025" at bounding box center [256, 290] width 187 height 19
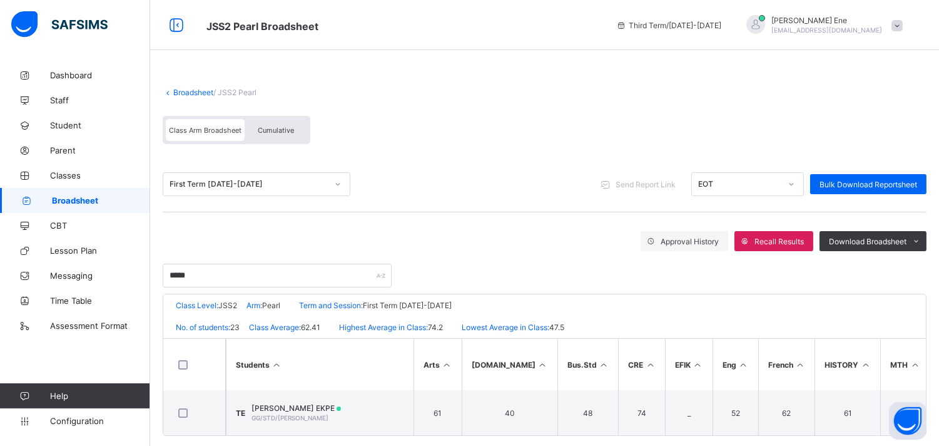
scroll to position [19, 0]
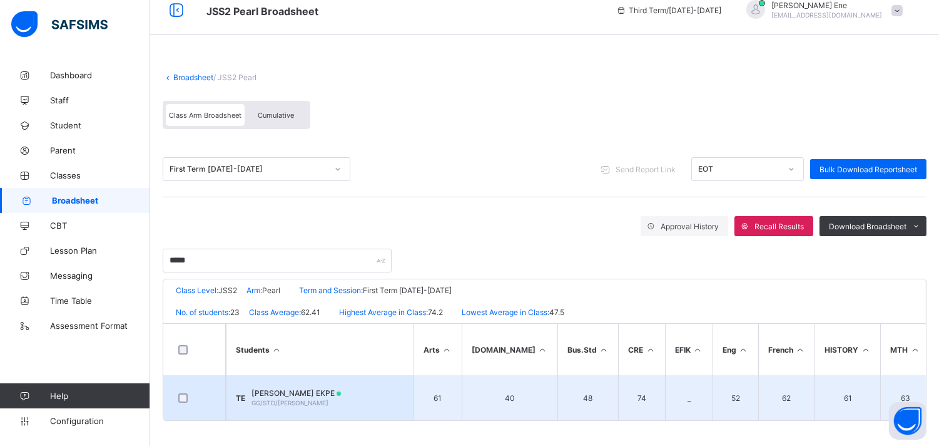
click at [330, 388] on span "TONIA FONNEH EKPE" at bounding box center [297, 392] width 90 height 9
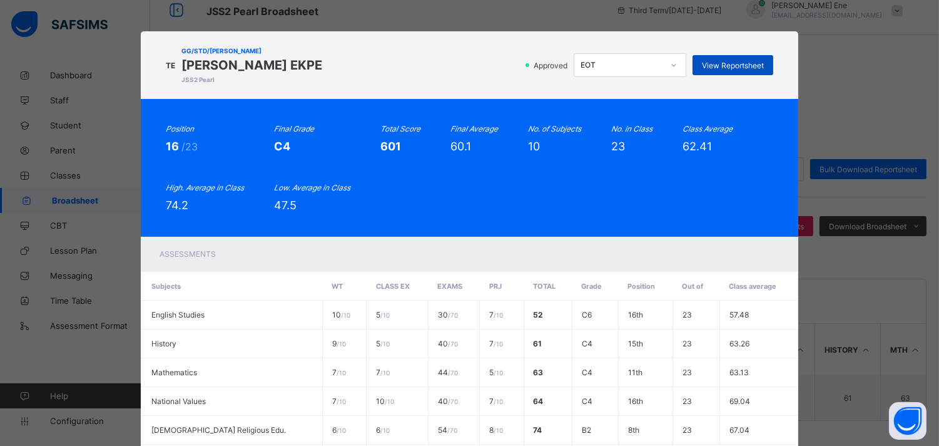
click at [723, 64] on span "View Reportsheet" at bounding box center [733, 65] width 62 height 9
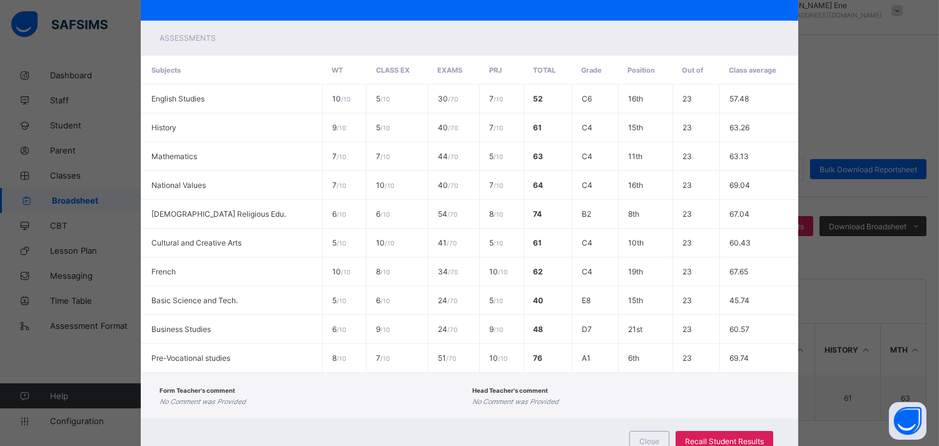
scroll to position [260, 0]
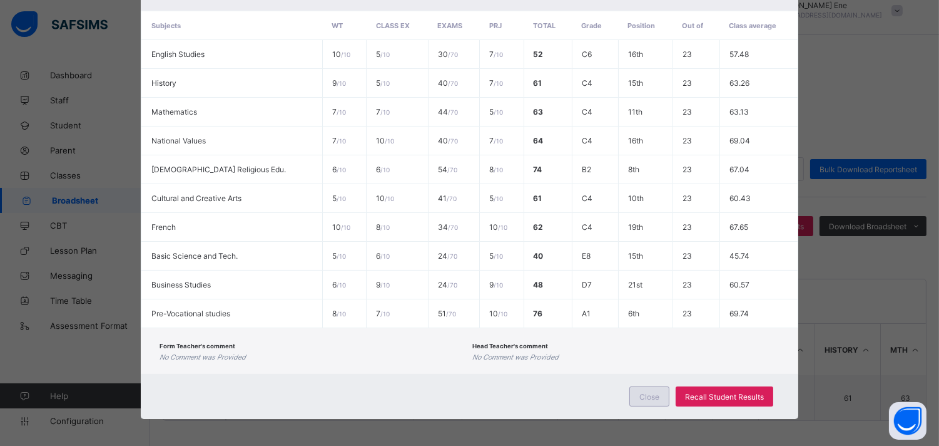
click at [640, 386] on div "Close" at bounding box center [650, 396] width 40 height 20
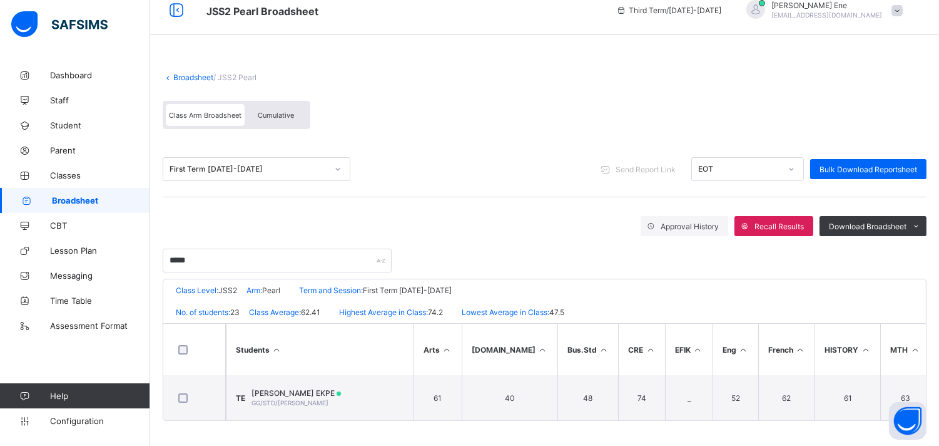
click at [90, 197] on span "Broadsheet" at bounding box center [101, 200] width 98 height 10
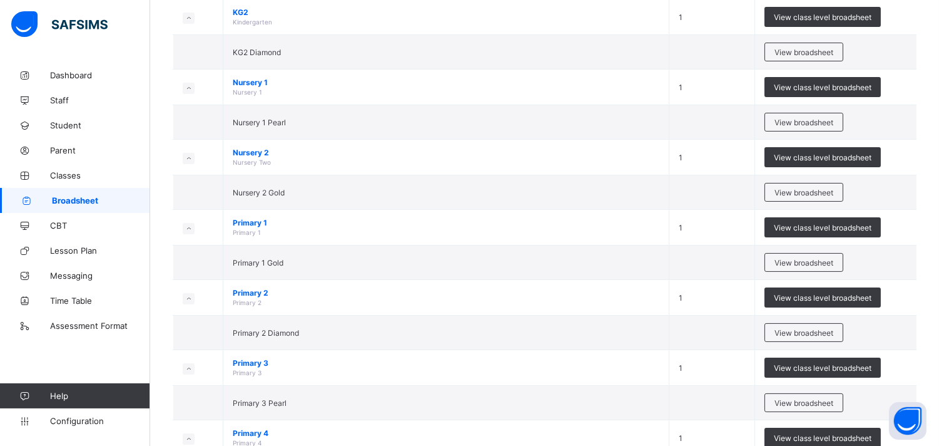
scroll to position [292, 0]
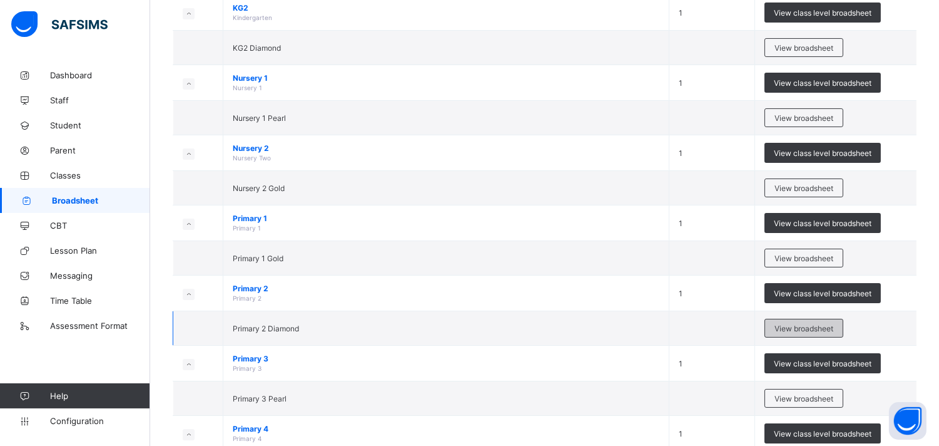
click at [827, 330] on span "View broadsheet" at bounding box center [804, 328] width 59 height 9
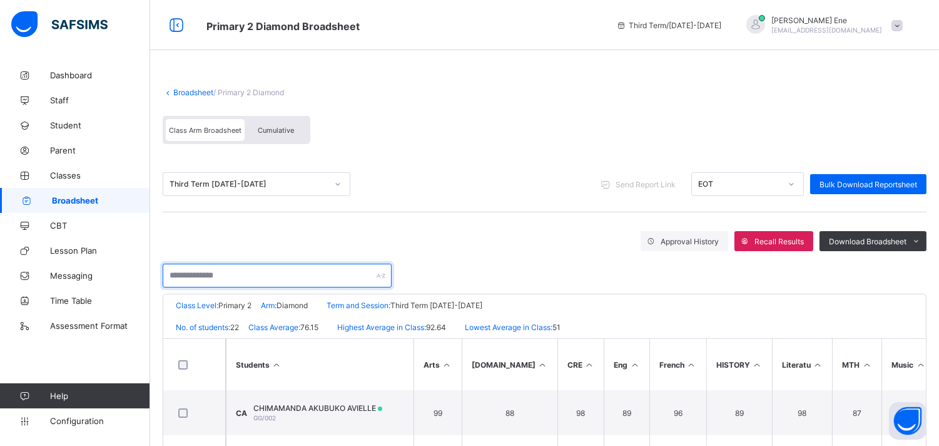
click at [253, 271] on input "text" at bounding box center [277, 275] width 229 height 24
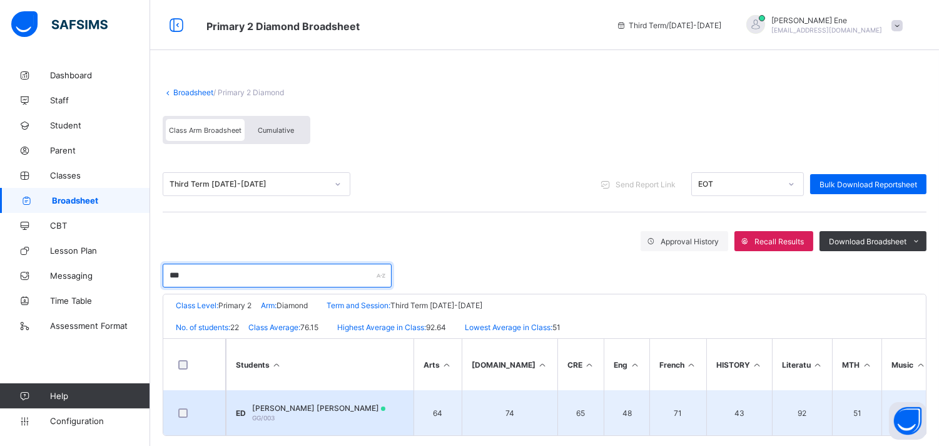
type input "***"
click at [317, 404] on span "[PERSON_NAME] [PERSON_NAME]" at bounding box center [318, 407] width 133 height 9
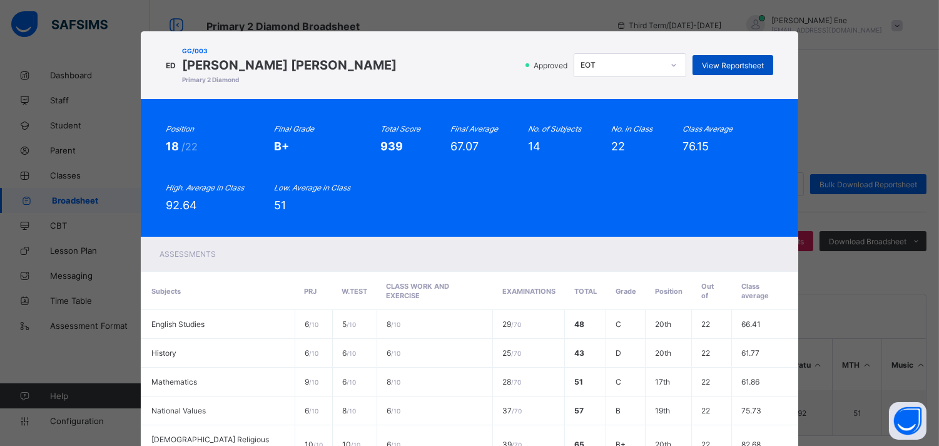
click at [711, 63] on span "View Reportsheet" at bounding box center [733, 65] width 62 height 9
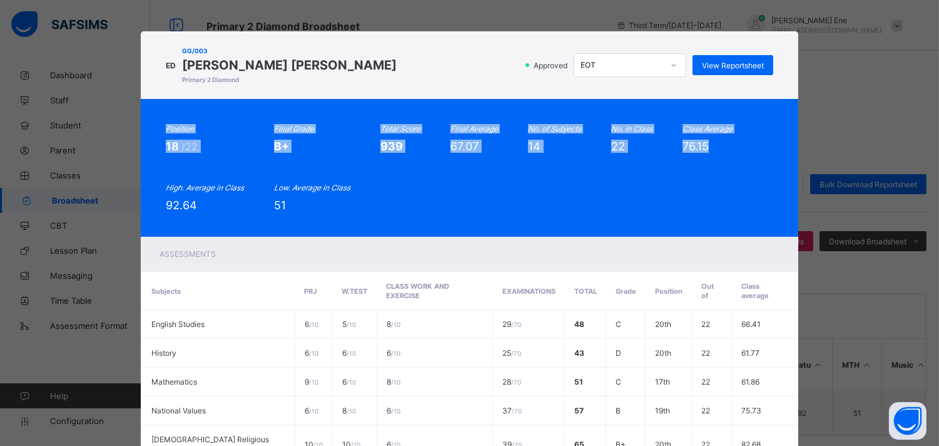
drag, startPoint x: 933, startPoint y: 94, endPoint x: 925, endPoint y: 212, distance: 117.9
click at [925, 212] on div "ED GG/003 EFFIOM EKENG DANIELA Primary 2 Diamond Approved EOT View Reportsheet …" at bounding box center [469, 223] width 939 height 446
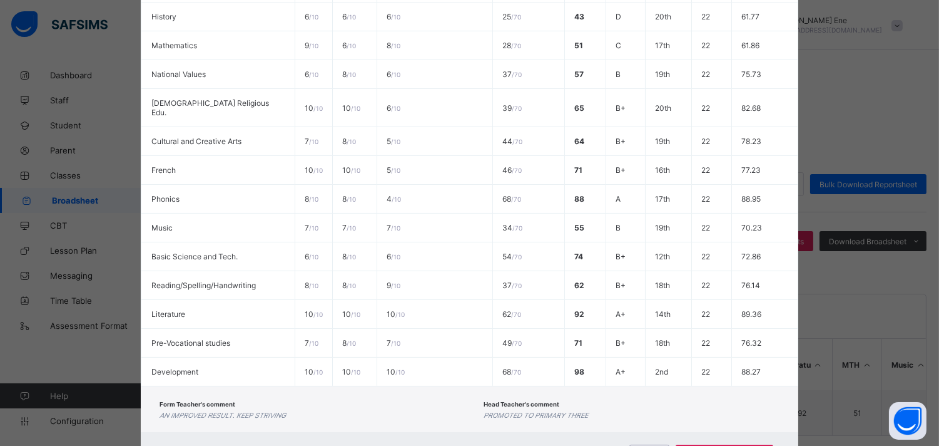
scroll to position [374, 0]
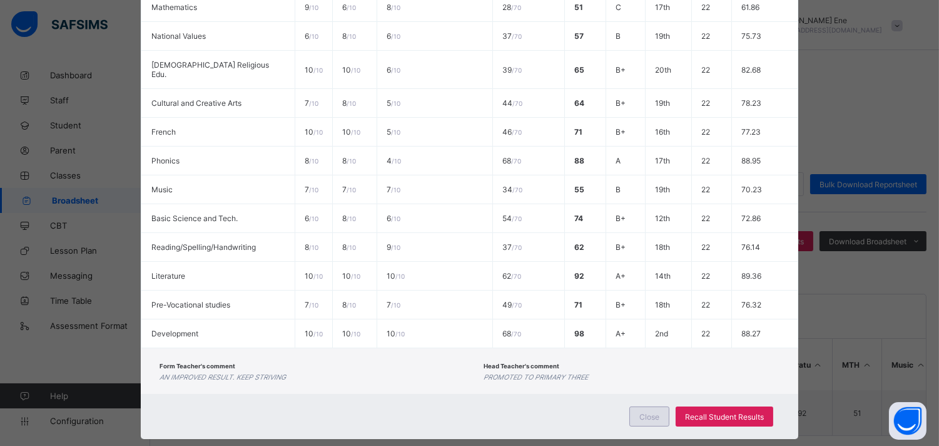
click at [645, 412] on span "Close" at bounding box center [650, 416] width 20 height 9
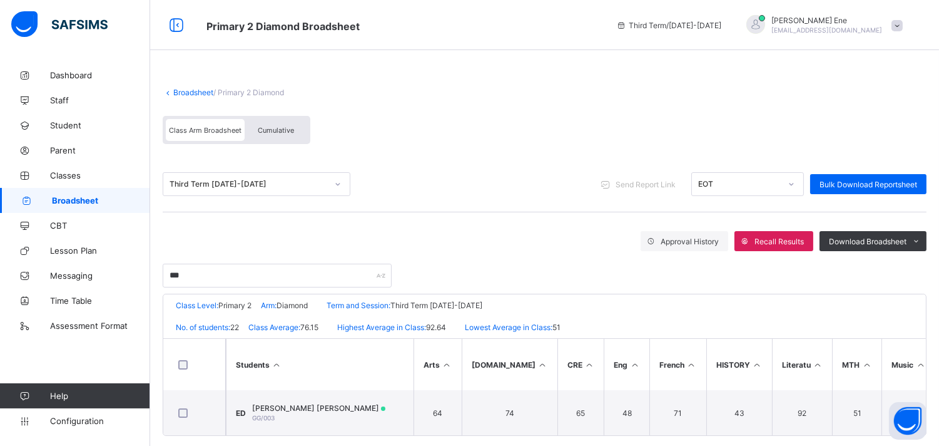
scroll to position [19, 0]
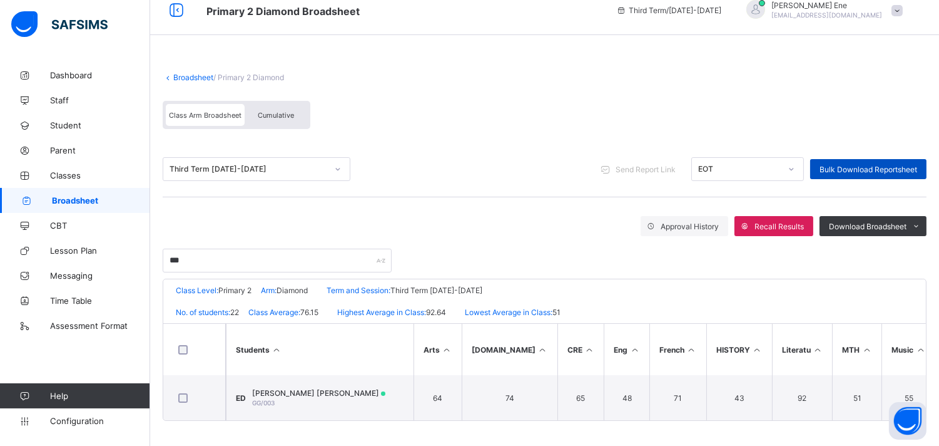
click at [927, 163] on div "Bulk Download Reportsheet" at bounding box center [869, 169] width 116 height 20
click at [340, 166] on icon at bounding box center [338, 169] width 8 height 13
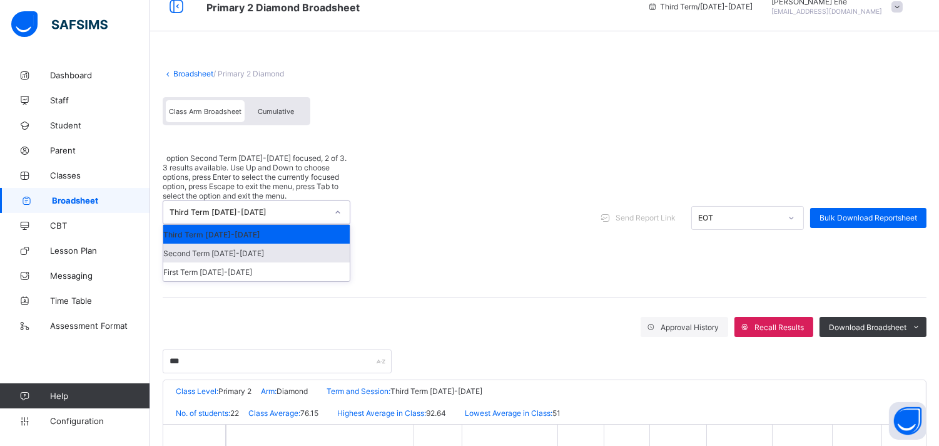
click at [229, 243] on div "Second Term 2024-2025" at bounding box center [256, 252] width 187 height 19
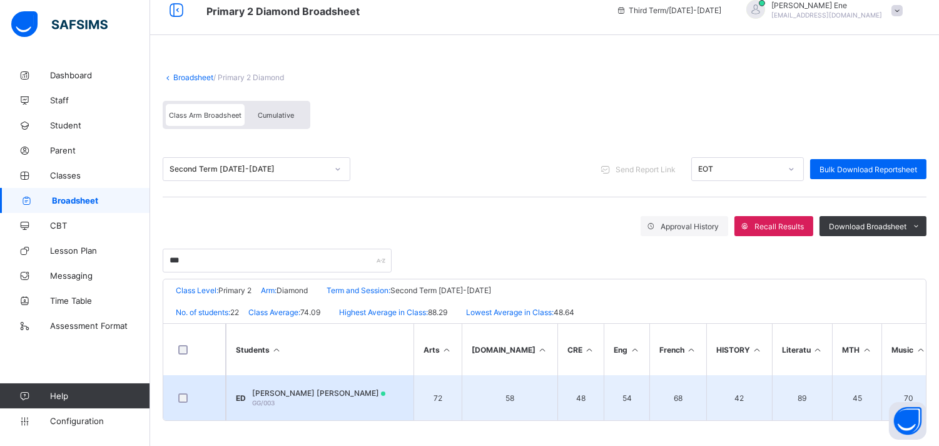
click at [284, 389] on span "[PERSON_NAME] [PERSON_NAME]" at bounding box center [318, 392] width 133 height 9
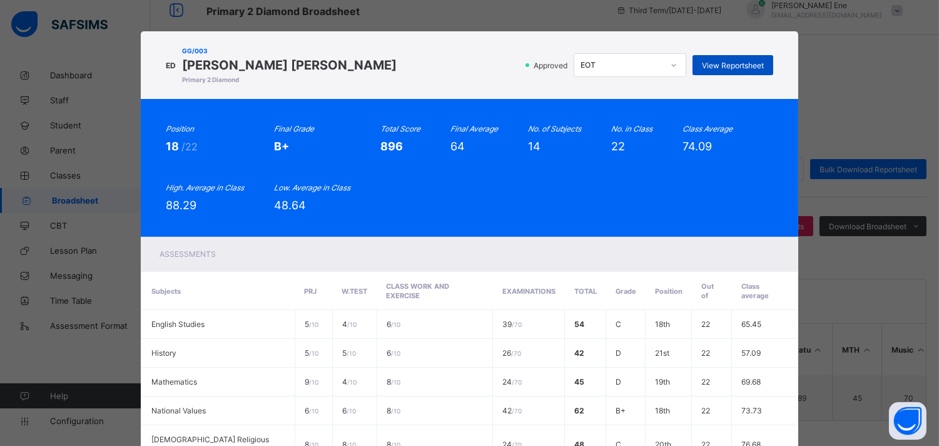
click at [722, 61] on span "View Reportsheet" at bounding box center [733, 65] width 62 height 9
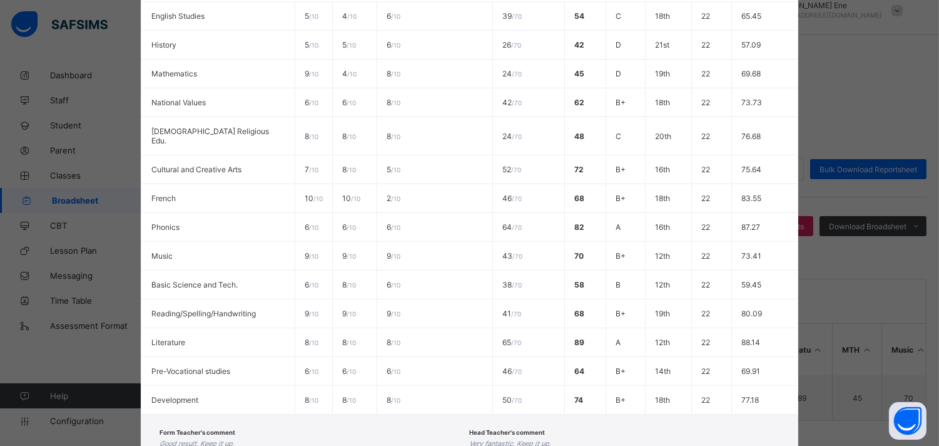
scroll to position [374, 0]
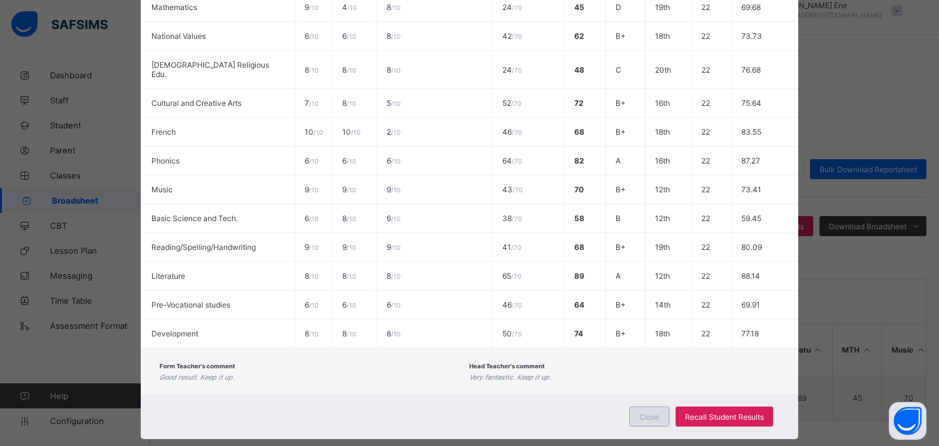
click at [660, 406] on div "Close" at bounding box center [650, 416] width 40 height 20
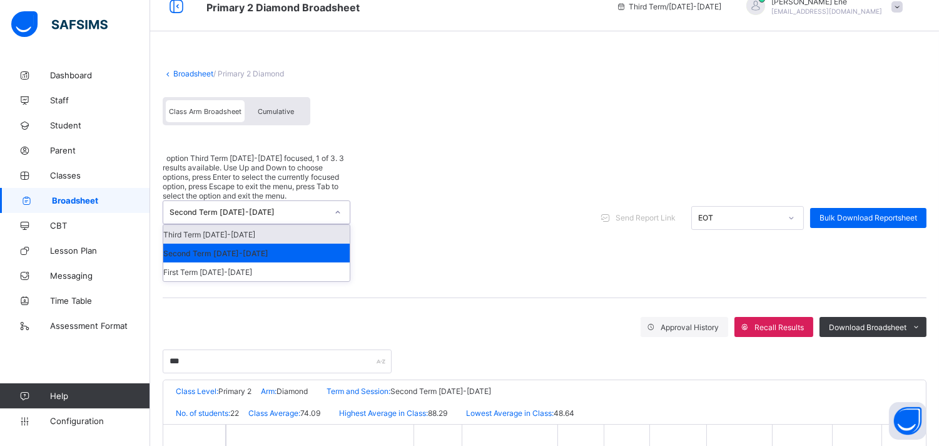
click at [279, 201] on div "Second Term 2024-2025" at bounding box center [244, 212] width 163 height 23
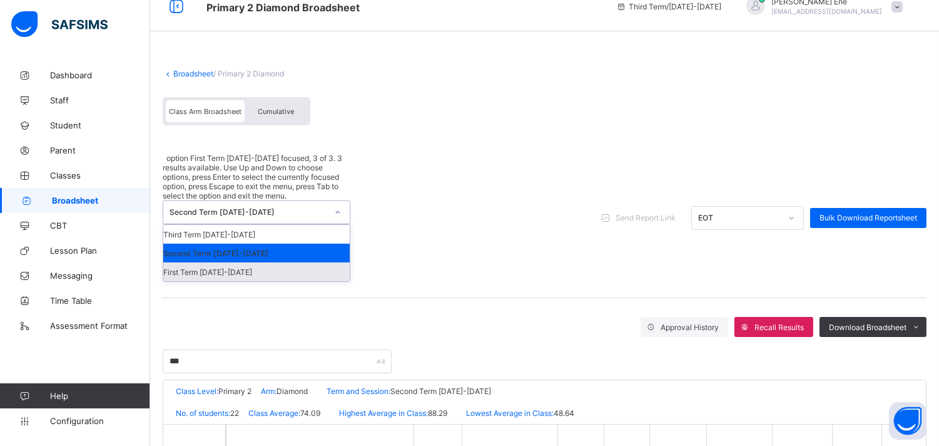
click at [235, 262] on div "First Term 2024-2025" at bounding box center [256, 271] width 187 height 19
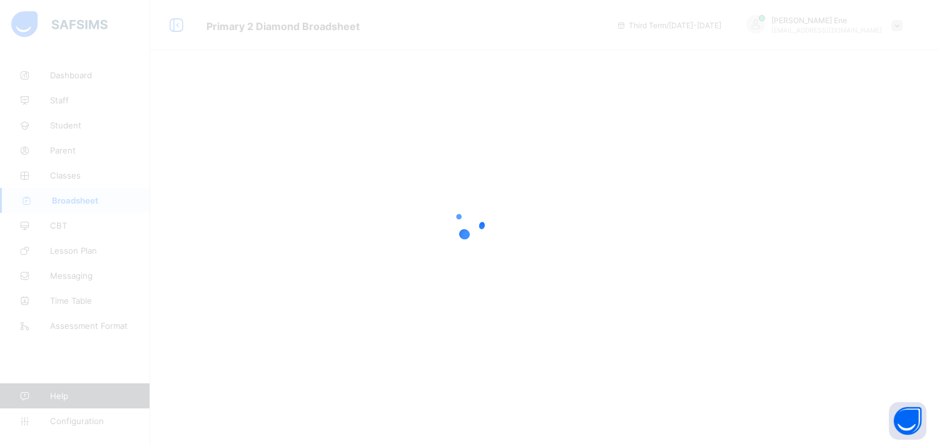
scroll to position [0, 0]
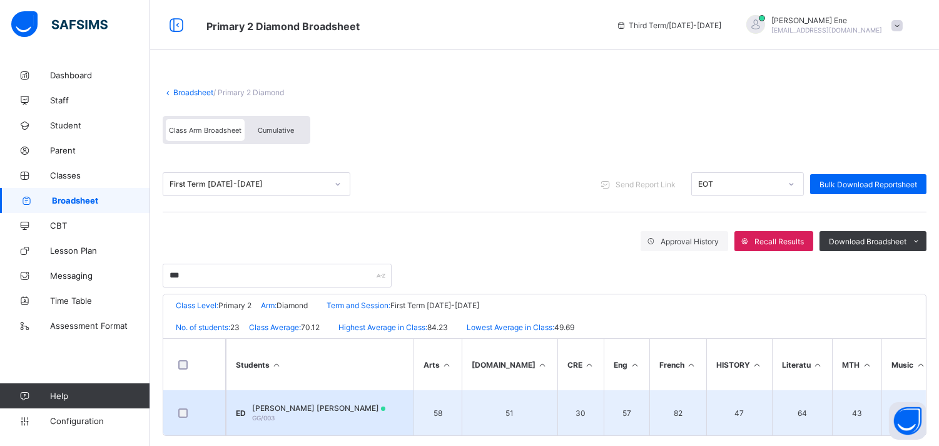
click at [275, 415] on span "GG/003" at bounding box center [263, 418] width 23 height 8
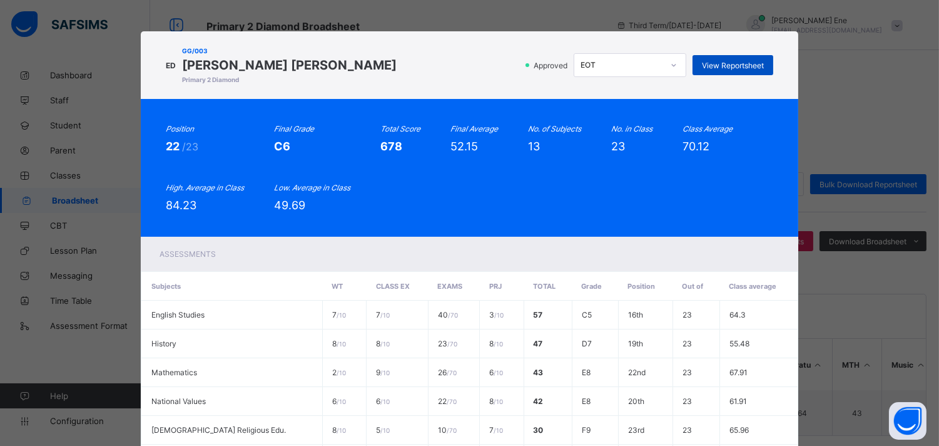
click at [722, 64] on span "View Reportsheet" at bounding box center [733, 65] width 62 height 9
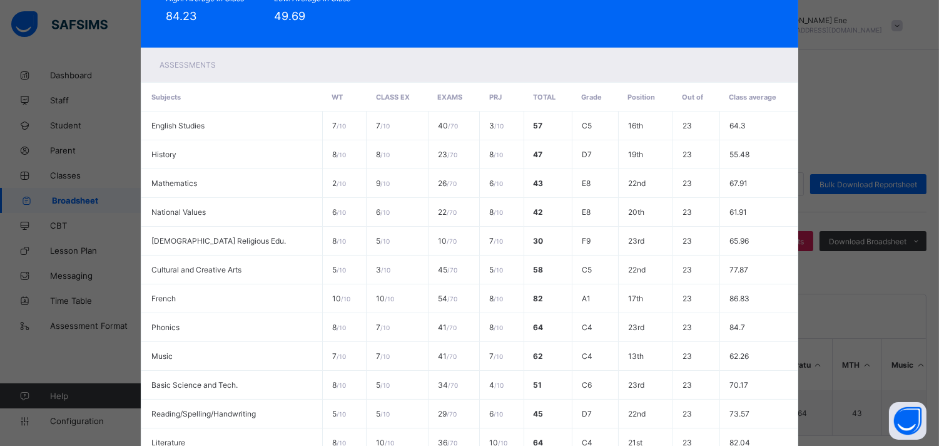
scroll to position [346, 0]
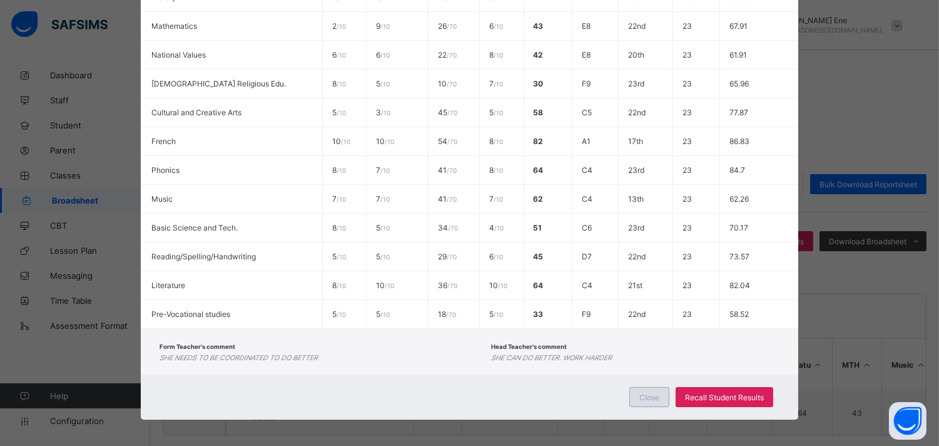
click at [652, 396] on span "Close" at bounding box center [650, 396] width 20 height 9
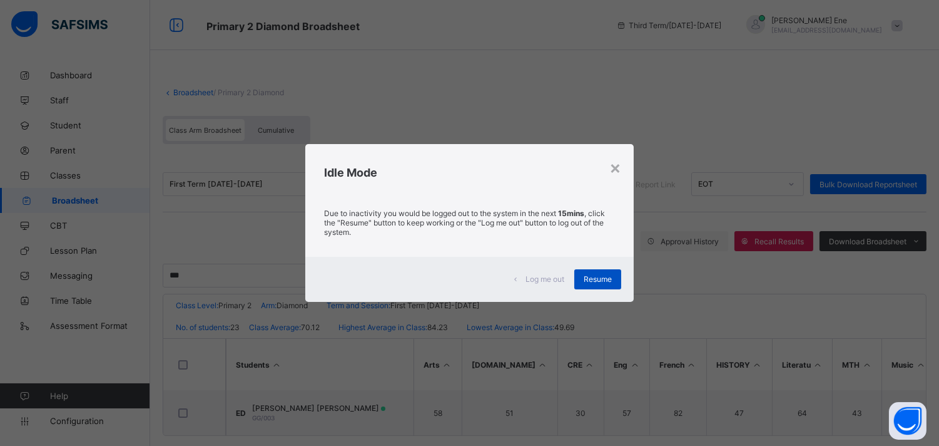
click at [598, 276] on span "Resume" at bounding box center [598, 278] width 28 height 9
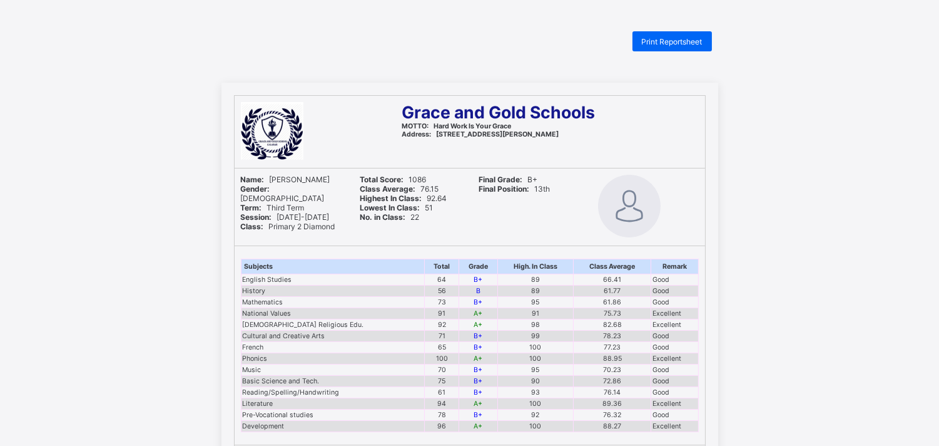
click at [668, 45] on span "Print Reportsheet" at bounding box center [672, 41] width 61 height 9
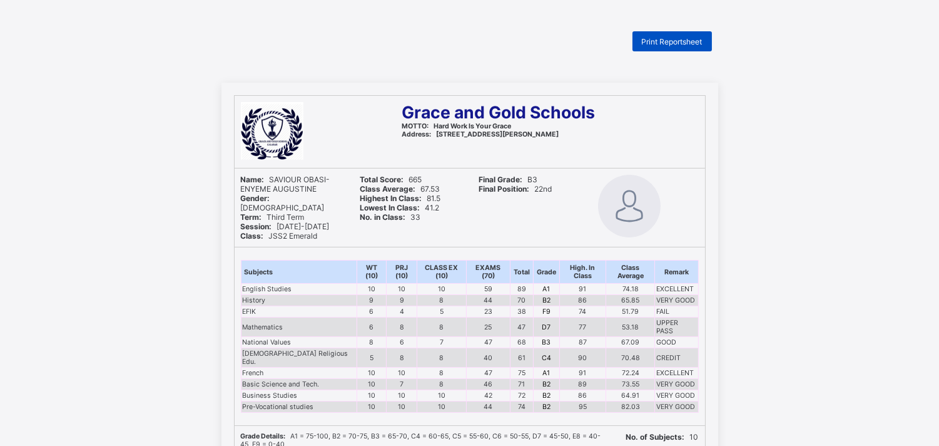
click at [675, 33] on div "Print Reportsheet" at bounding box center [672, 41] width 79 height 20
click at [675, 41] on span "Print Reportsheet" at bounding box center [672, 41] width 61 height 9
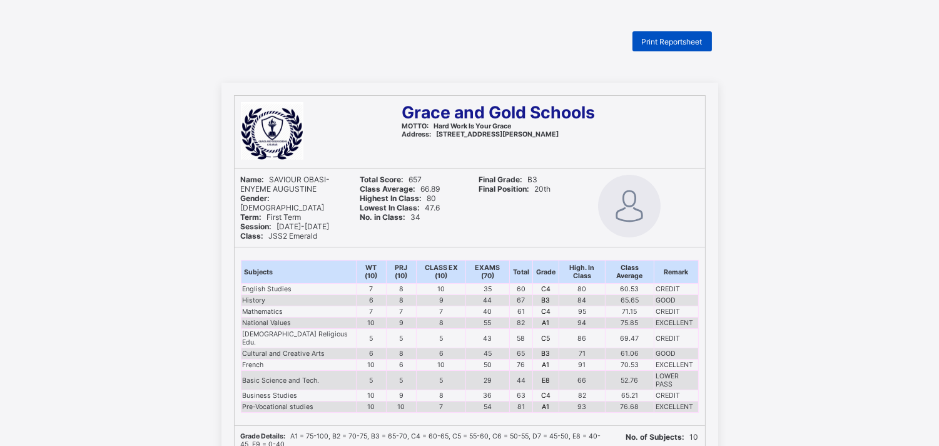
click at [654, 39] on span "Print Reportsheet" at bounding box center [672, 41] width 61 height 9
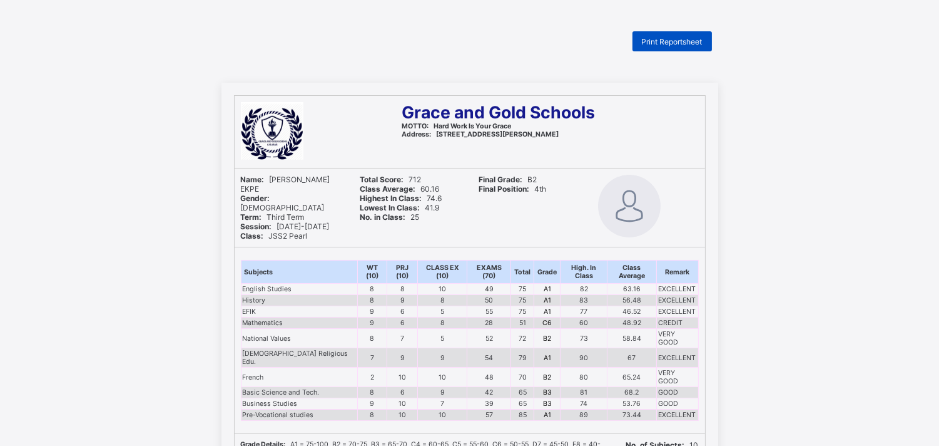
click at [677, 38] on span "Print Reportsheet" at bounding box center [672, 41] width 61 height 9
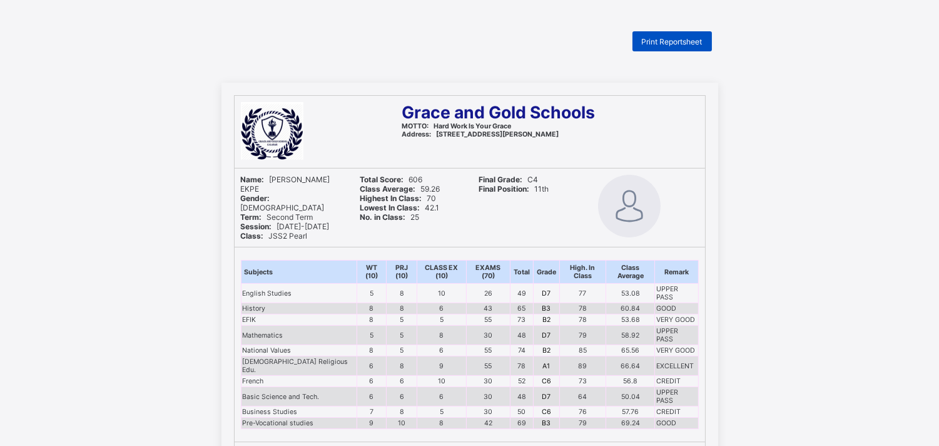
click at [674, 40] on span "Print Reportsheet" at bounding box center [672, 41] width 61 height 9
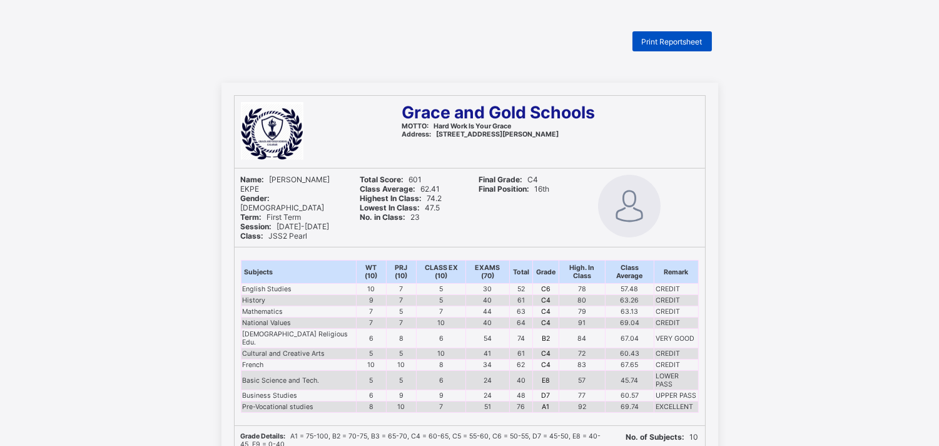
click at [685, 42] on span "Print Reportsheet" at bounding box center [672, 41] width 61 height 9
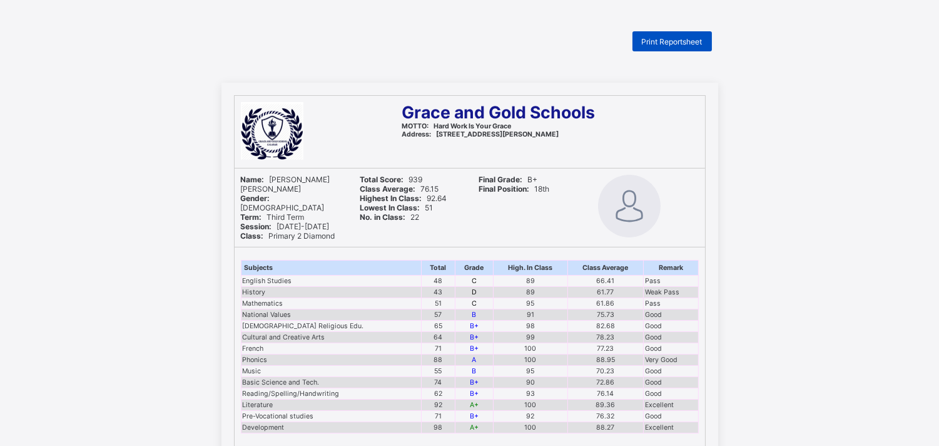
click at [696, 37] on span "Print Reportsheet" at bounding box center [672, 41] width 61 height 9
click at [692, 39] on span "Print Reportsheet" at bounding box center [672, 41] width 61 height 9
click at [662, 41] on span "Print Reportsheet" at bounding box center [672, 41] width 61 height 9
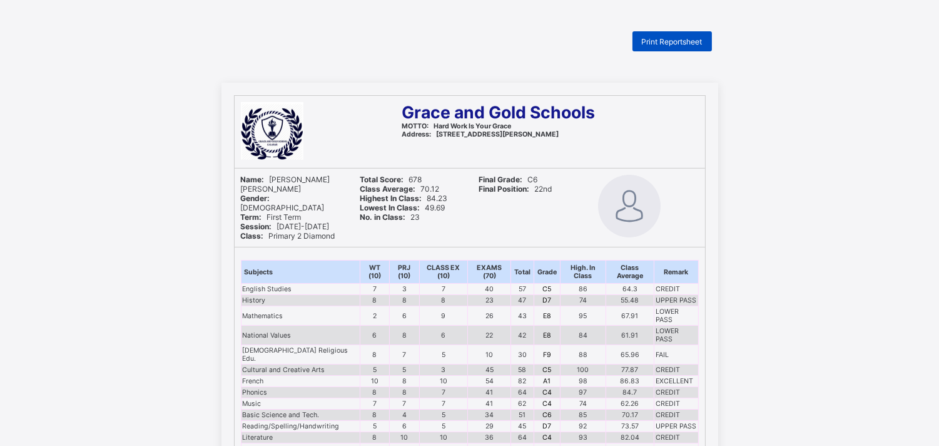
click at [667, 35] on div "Print Reportsheet" at bounding box center [672, 41] width 79 height 20
